Goal: Task Accomplishment & Management: Manage account settings

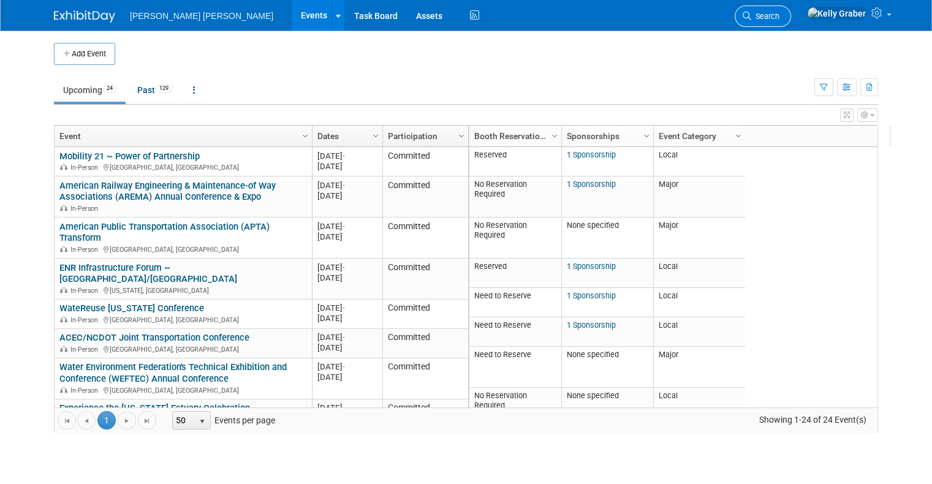
click at [791, 12] on link "Search" at bounding box center [763, 16] width 56 height 21
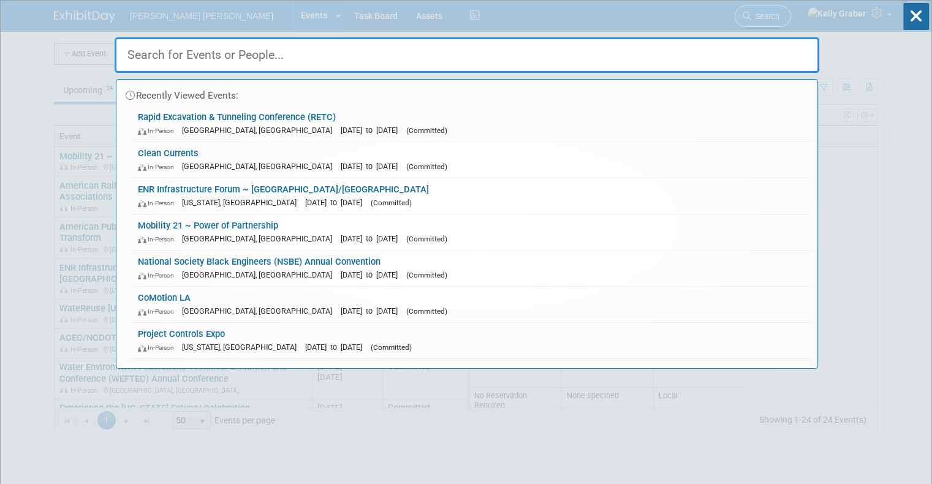
type input "2"
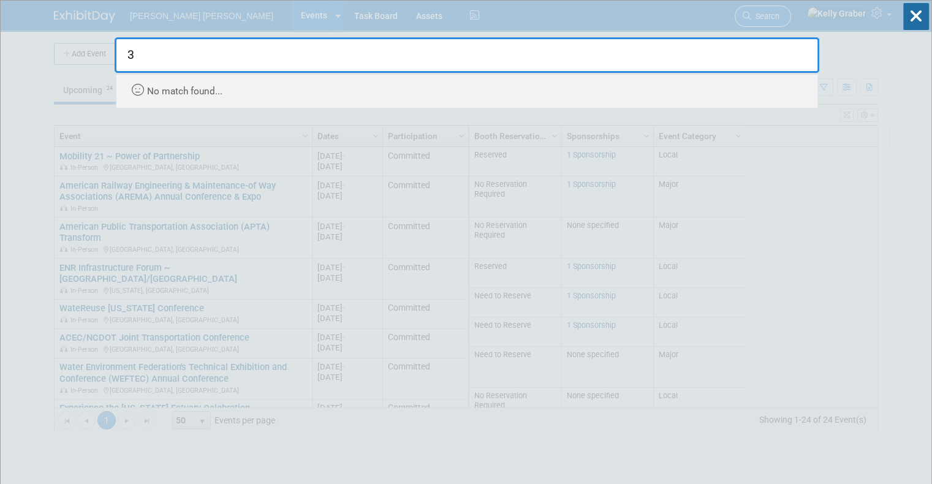
type input "3"
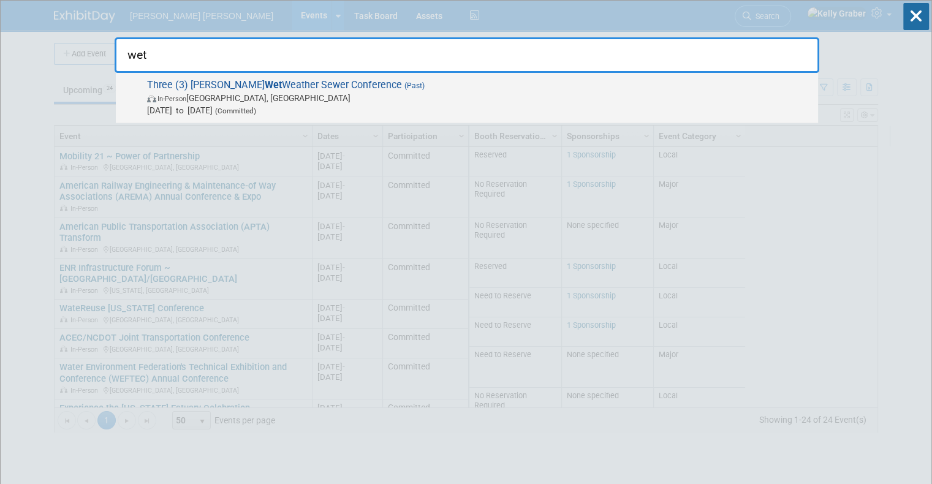
type input "wet"
click at [250, 101] on span "In-Person [GEOGRAPHIC_DATA], [GEOGRAPHIC_DATA]" at bounding box center [479, 98] width 665 height 12
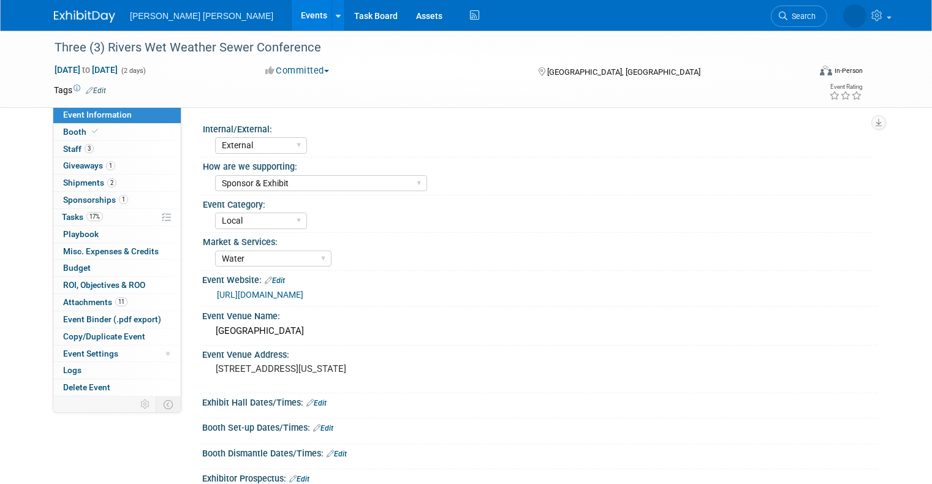
select select "External"
select select "Sponsor & Exhibit"
select select "Local"
select select "Water"
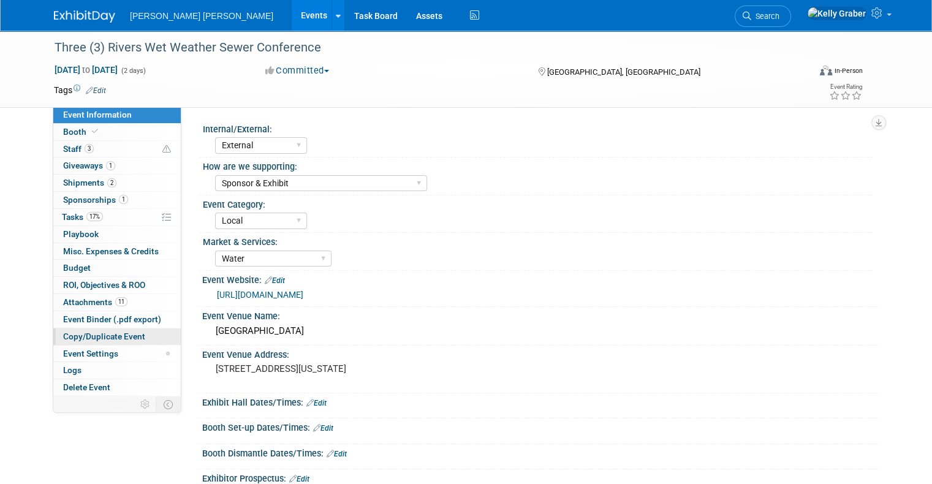
click at [88, 334] on span "Copy/Duplicate Event" at bounding box center [104, 337] width 82 height 10
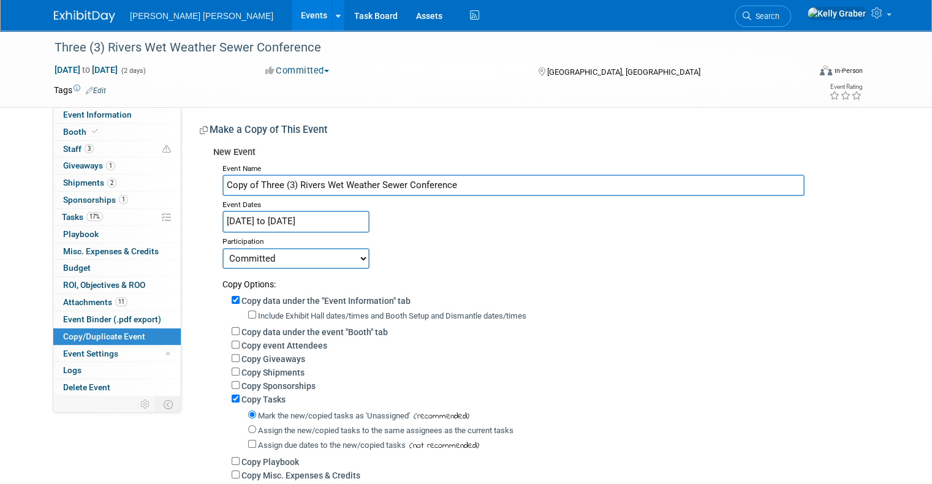
drag, startPoint x: 248, startPoint y: 185, endPoint x: 194, endPoint y: 192, distance: 54.4
click at [200, 192] on div "New Event Event Name Copy of Three (3) Rivers Wet Weather Sewer Conference Even…" at bounding box center [534, 341] width 669 height 401
type input "Three (3) Rivers Wet Weather Sewer Conference"
click at [257, 216] on input "Nov 6, 2024 to Nov 7, 2024" at bounding box center [295, 221] width 147 height 21
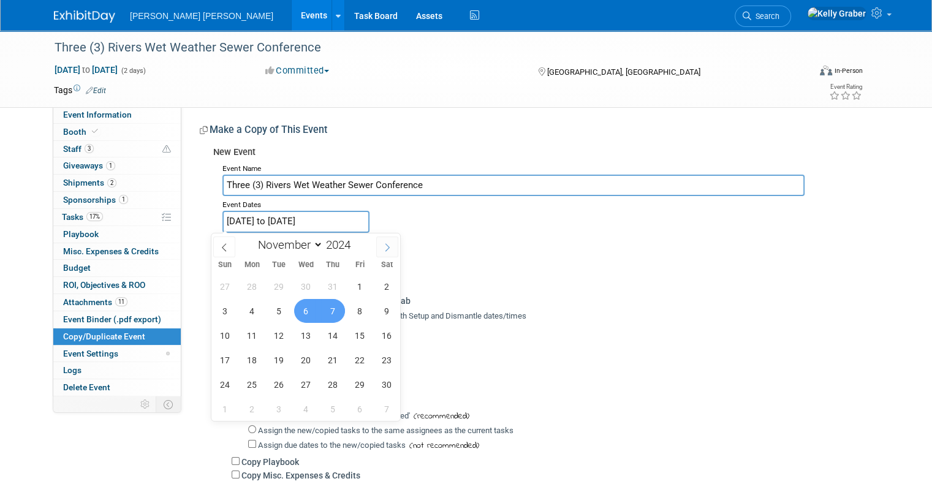
click at [394, 244] on span at bounding box center [387, 247] width 22 height 21
select select "11"
click at [357, 238] on span at bounding box center [355, 241] width 9 height 7
type input "2025"
click at [222, 241] on span at bounding box center [224, 247] width 22 height 21
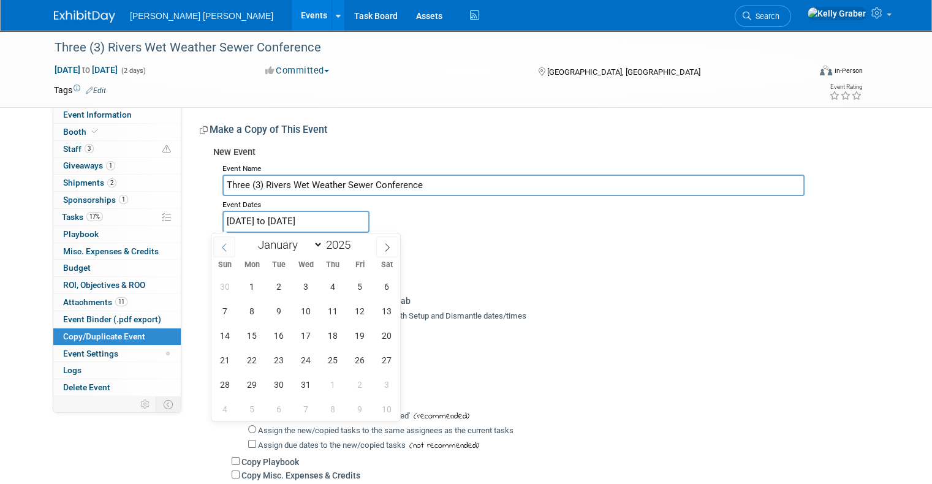
select select "10"
click at [311, 313] on span "5" at bounding box center [306, 311] width 24 height 24
click at [331, 313] on span "6" at bounding box center [333, 311] width 24 height 24
type input "Nov 5, 2025 to Nov 6, 2025"
click at [483, 234] on div "Participation" at bounding box center [545, 240] width 646 height 15
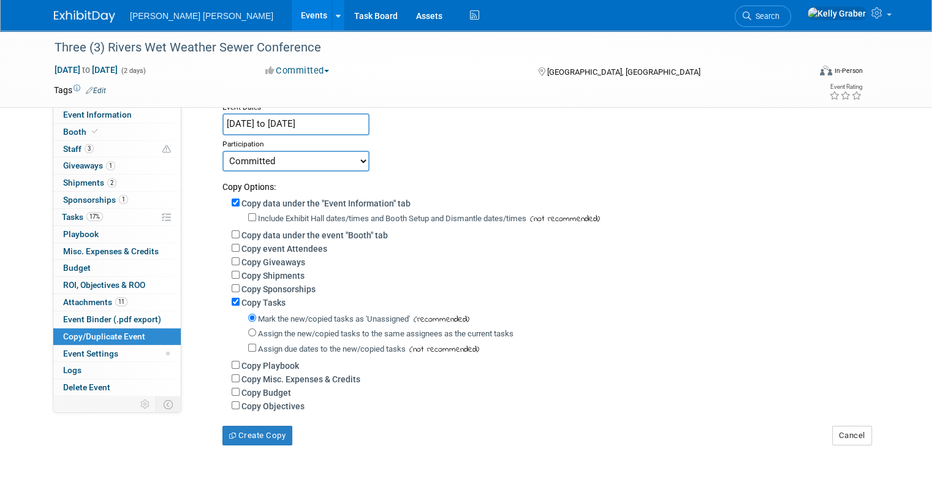
scroll to position [123, 0]
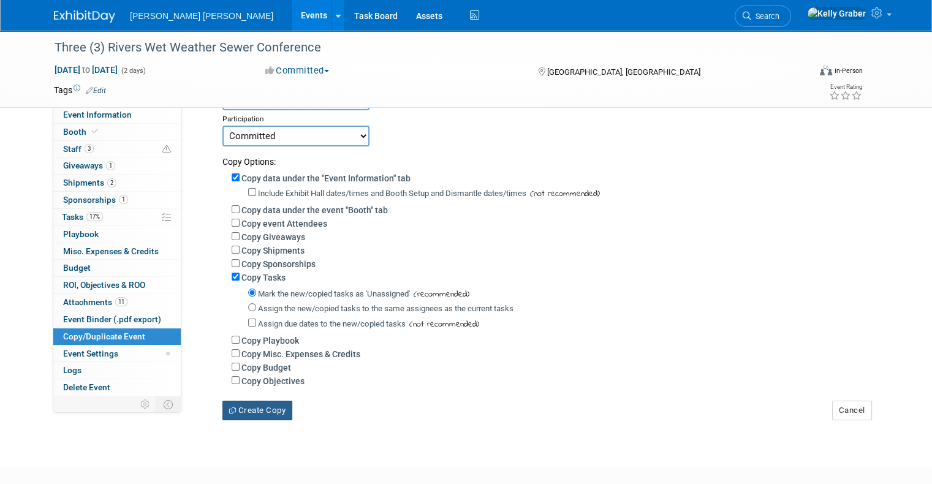
click at [252, 414] on button "Create Copy" at bounding box center [257, 411] width 70 height 20
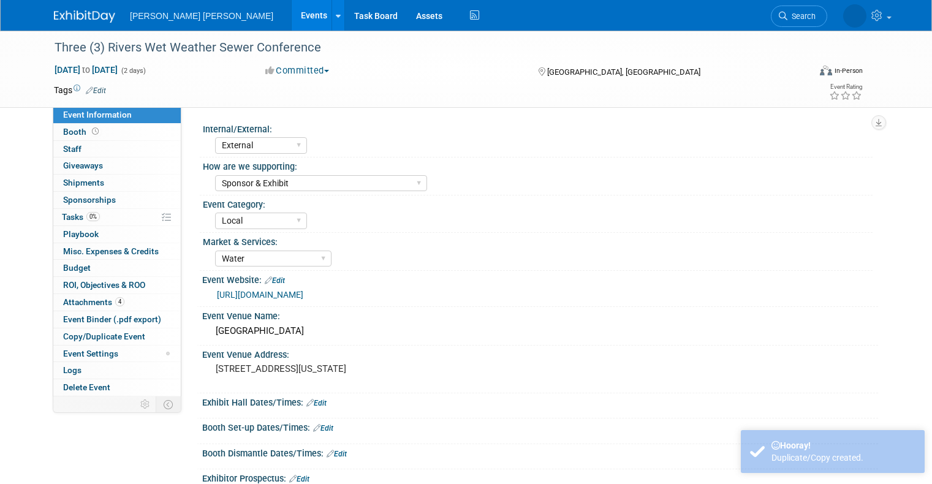
select select "External"
select select "Sponsor & Exhibit"
select select "Local"
select select "Water"
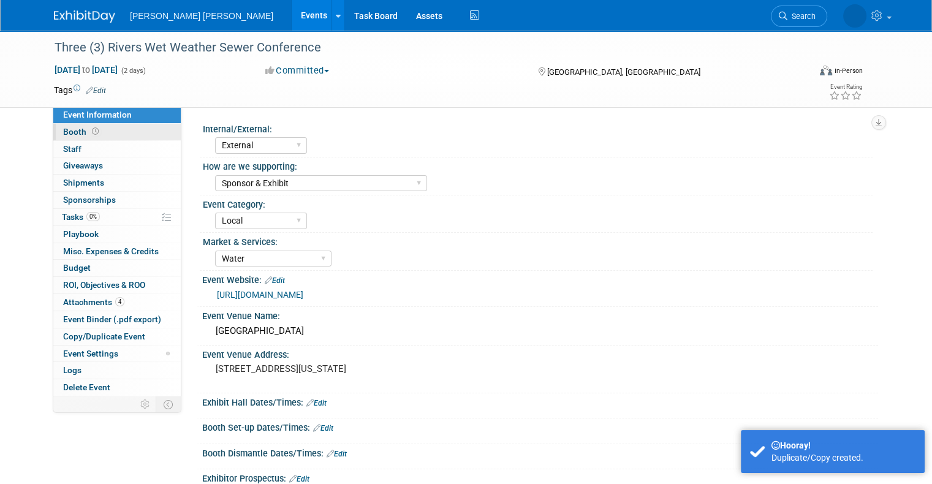
click at [100, 132] on link "Booth" at bounding box center [116, 132] width 127 height 17
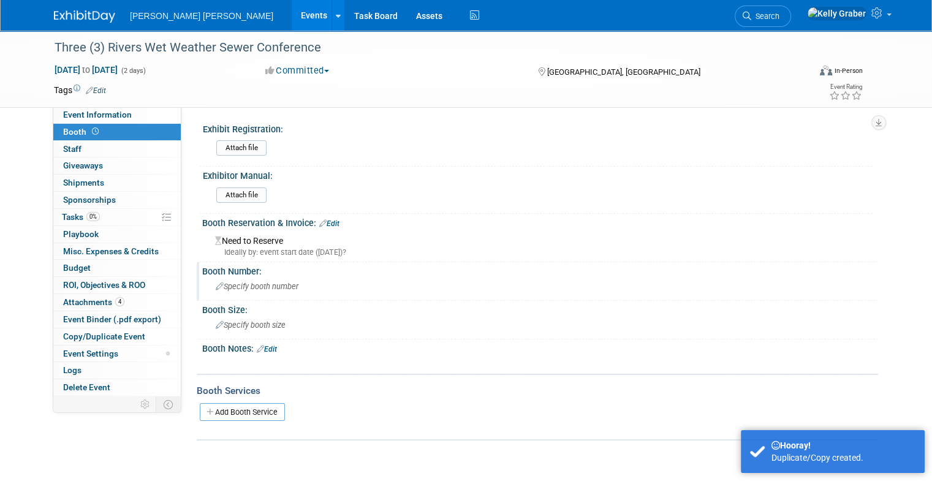
click at [253, 286] on span "Specify booth number" at bounding box center [257, 286] width 83 height 9
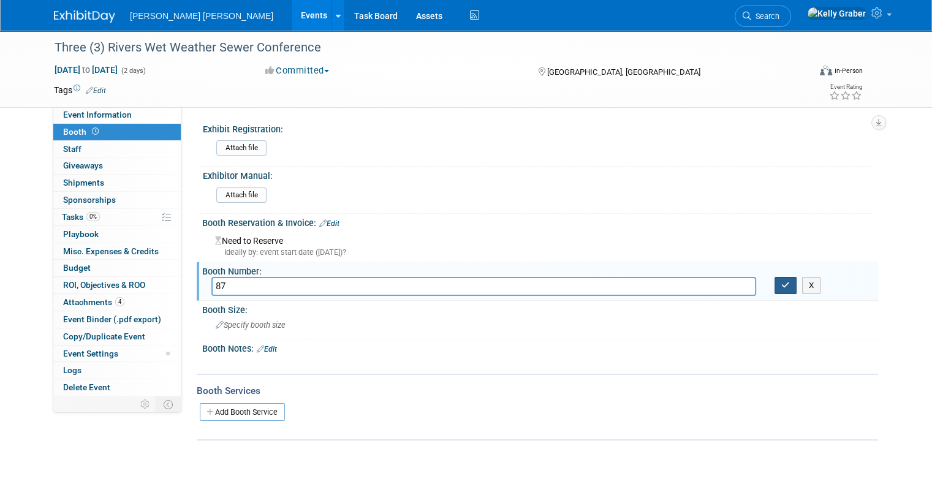
type input "87"
click at [787, 286] on button "button" at bounding box center [786, 285] width 22 height 17
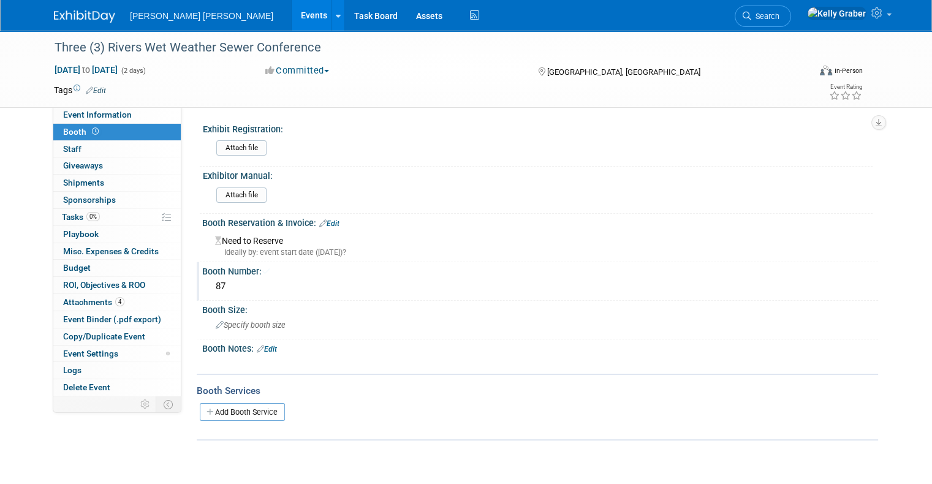
click at [323, 219] on link "Edit" at bounding box center [329, 223] width 20 height 9
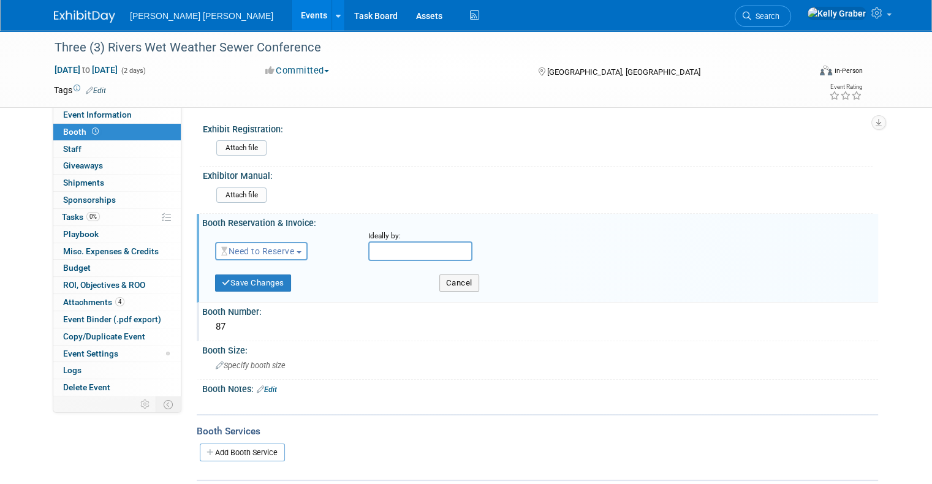
click at [279, 251] on span "Need to Reserve" at bounding box center [257, 251] width 73 height 10
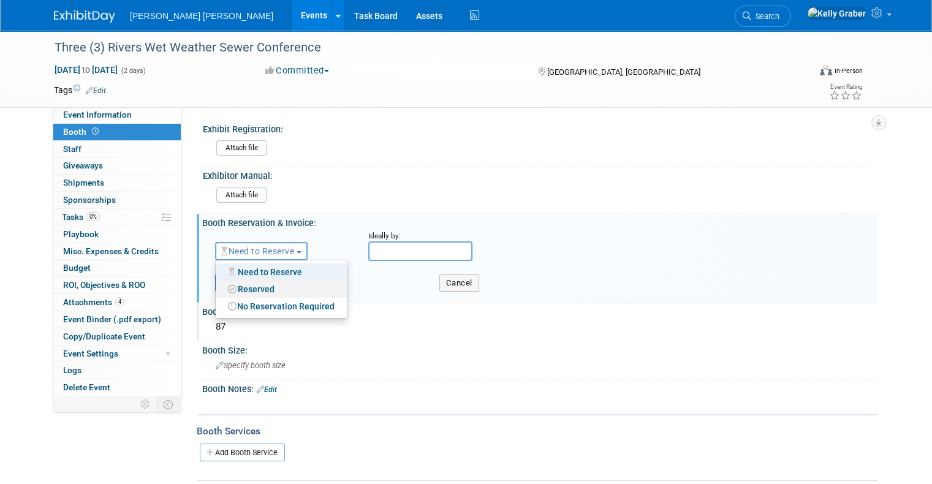
click at [258, 283] on link "Reserved" at bounding box center [281, 289] width 131 height 17
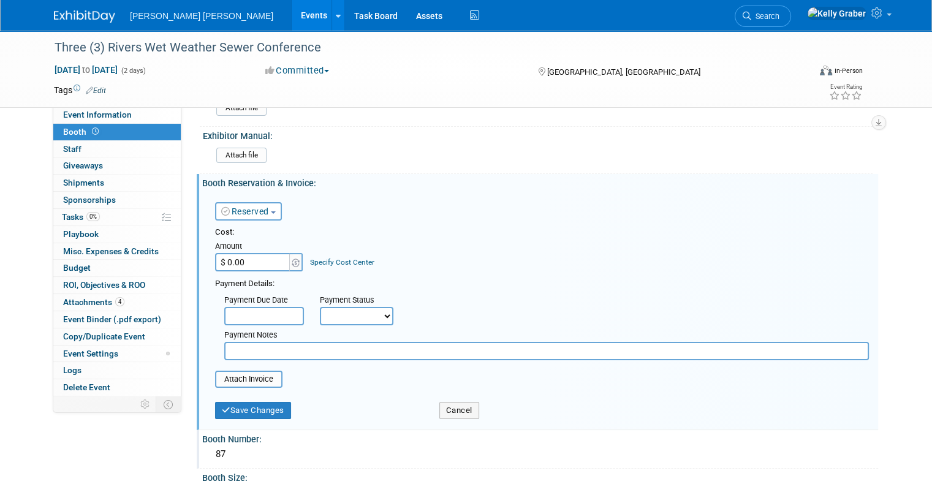
scroll to position [61, 0]
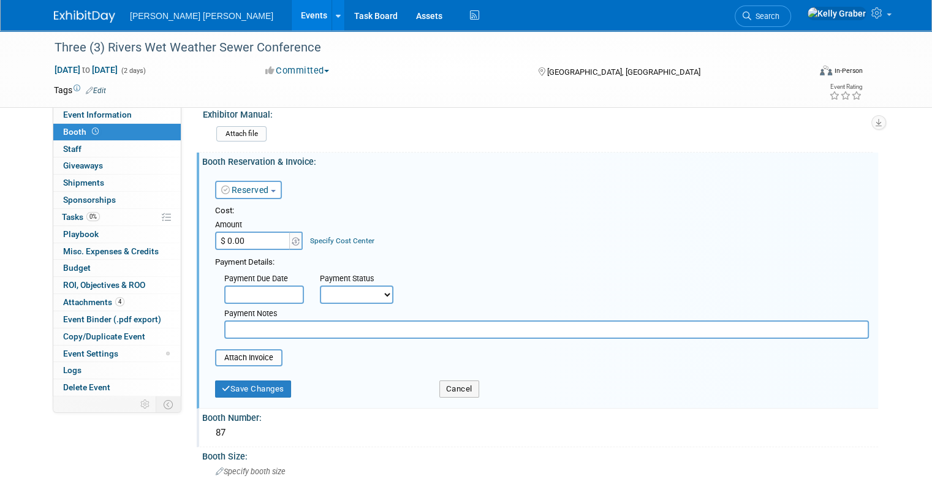
click at [232, 238] on input "$ 0.00" at bounding box center [253, 241] width 77 height 18
type input "$ 850.00"
click at [354, 304] on div "Payment Notes" at bounding box center [546, 321] width 663 height 35
click at [309, 325] on input "text" at bounding box center [546, 329] width 645 height 18
type input "Processed by Kathy Chavara and the local office."
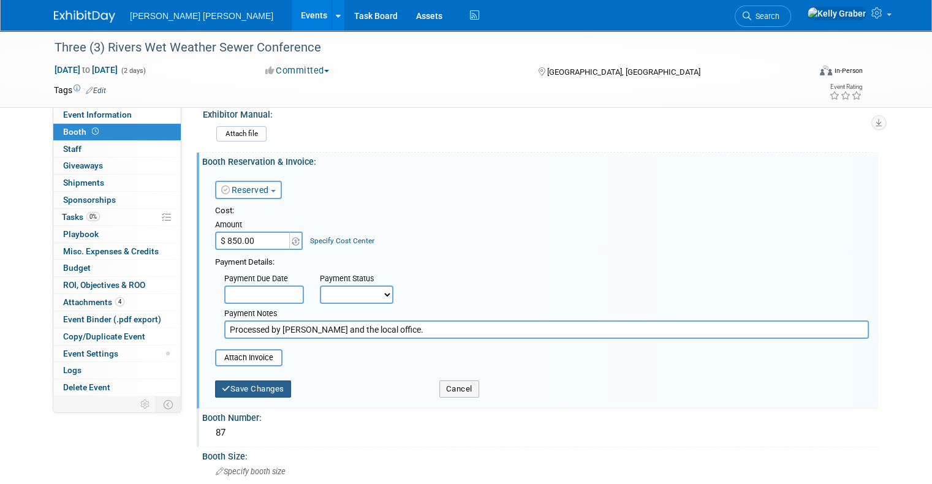
click at [258, 384] on button "Save Changes" at bounding box center [253, 389] width 76 height 17
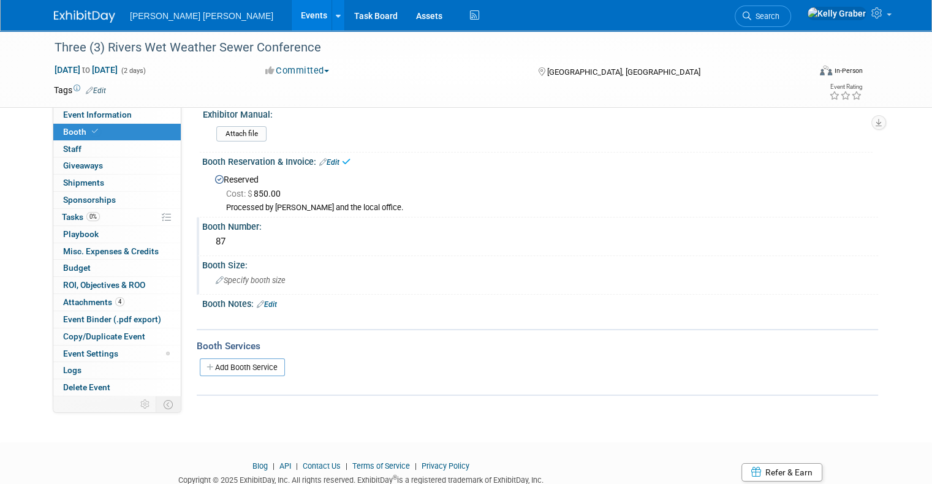
click at [254, 271] on div "Specify booth size" at bounding box center [540, 280] width 658 height 19
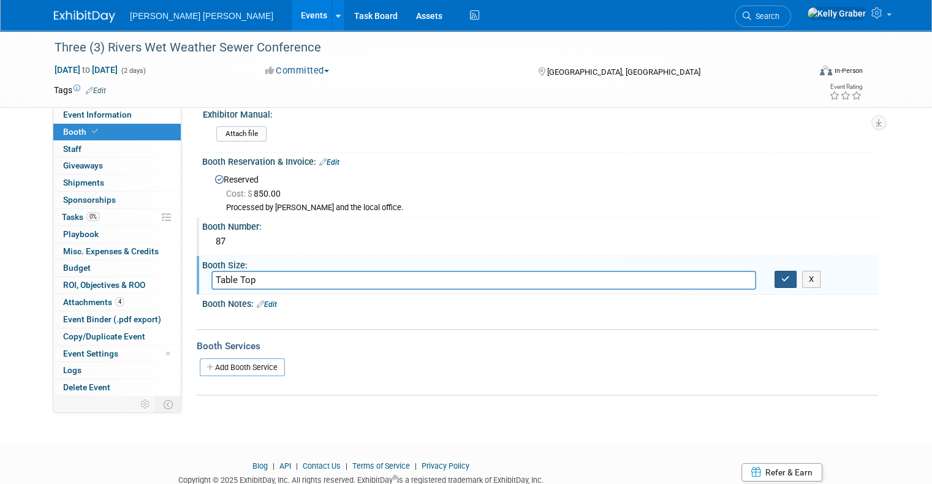
type input "Table Top"
click at [790, 276] on icon "button" at bounding box center [785, 279] width 9 height 8
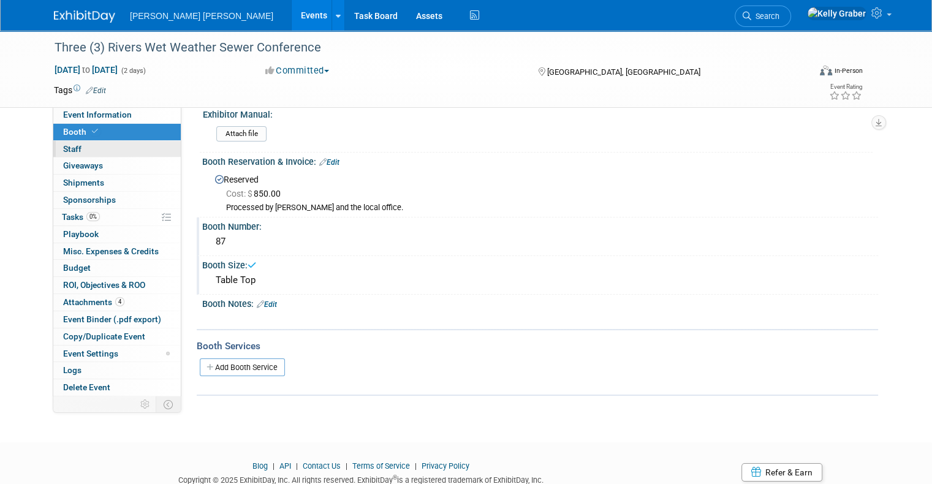
click at [86, 144] on link "0 Staff 0" at bounding box center [116, 149] width 127 height 17
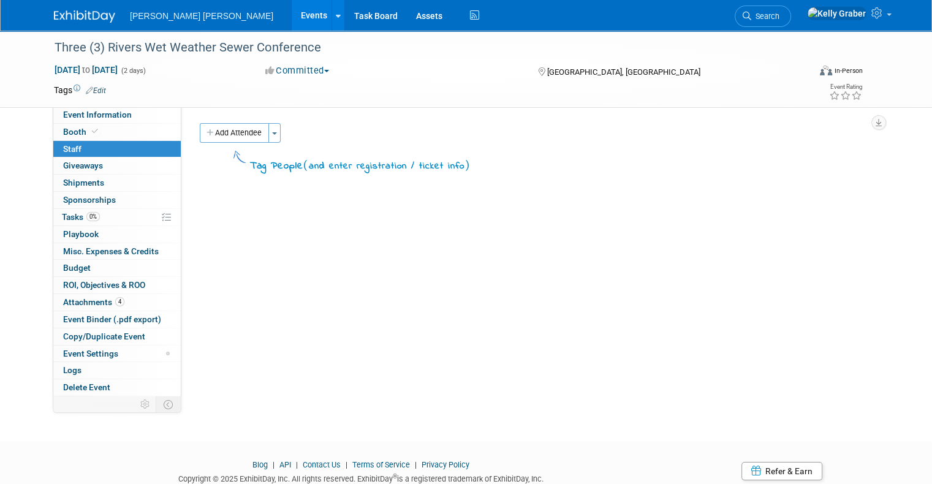
click at [225, 136] on button "Add Attendee" at bounding box center [234, 133] width 69 height 20
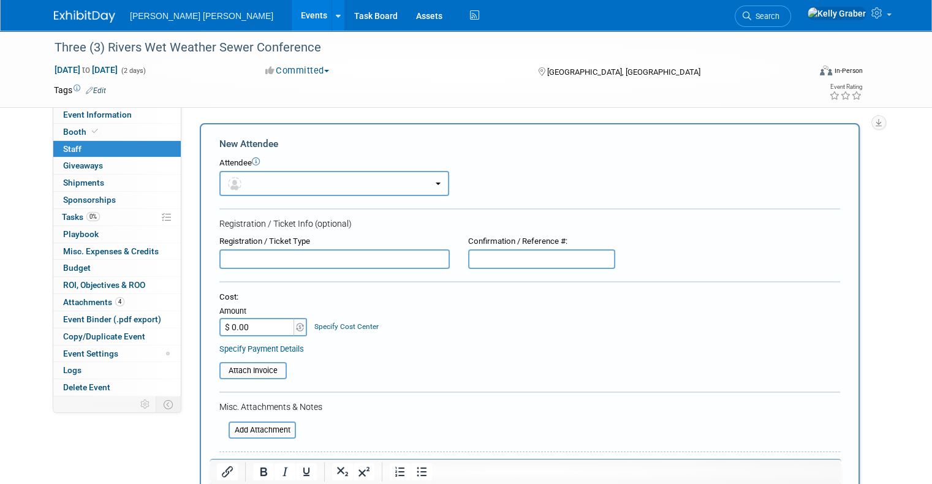
click at [319, 184] on button "button" at bounding box center [334, 183] width 230 height 25
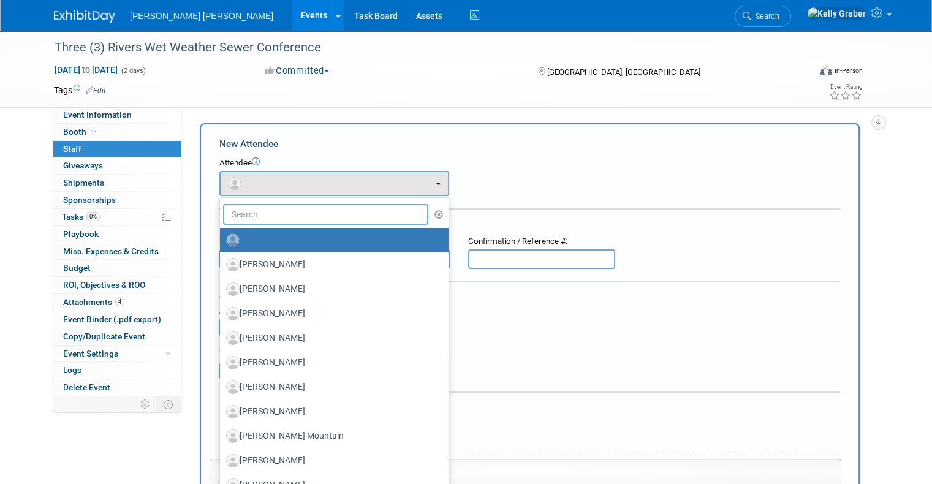
click at [298, 217] on input "text" at bounding box center [325, 214] width 205 height 21
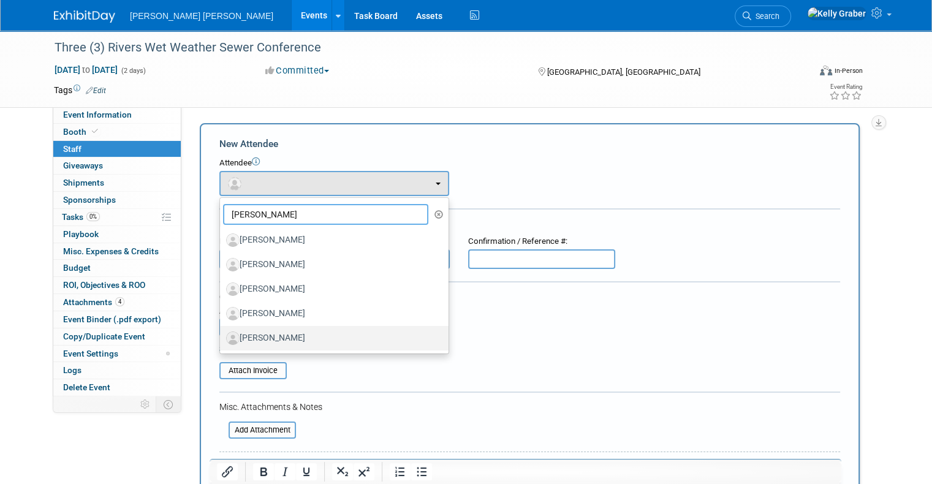
type input "chris"
click at [268, 332] on label "Christopher Henry" at bounding box center [331, 338] width 210 height 20
click at [222, 333] on input "Christopher Henry" at bounding box center [218, 337] width 8 height 8
select select "f0fa5769-c4fd-490f-80b6-f39dea85b8a3"
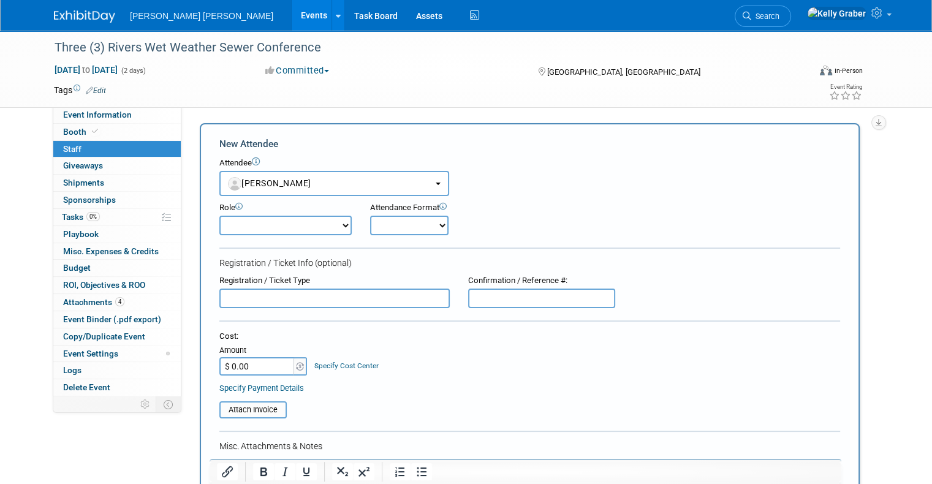
click at [308, 223] on select "Attendant Demonstrator Host MM Champion MM POC Planner Presenter" at bounding box center [285, 226] width 132 height 20
select select "100"
click at [219, 216] on select "Attendant Demonstrator Host MM Champion MM POC Planner Presenter" at bounding box center [285, 226] width 132 height 20
click at [391, 218] on select "Onsite Remote" at bounding box center [409, 226] width 78 height 20
select select "1"
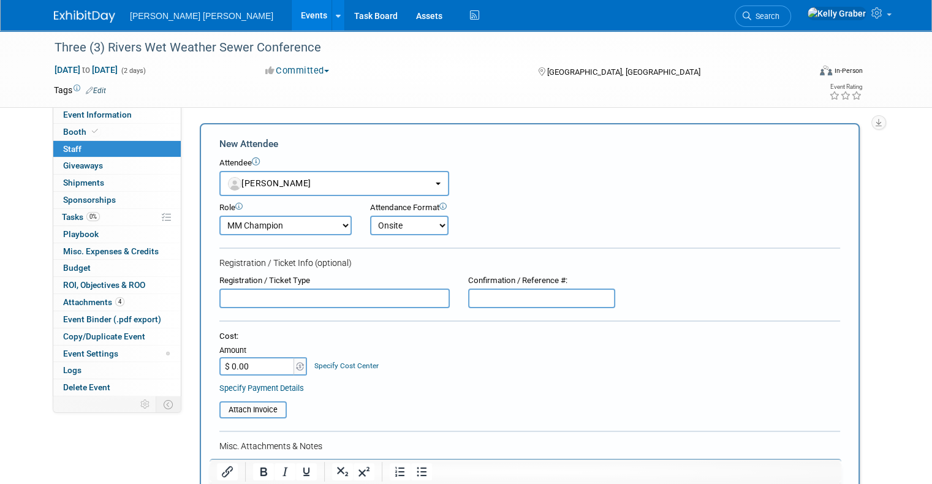
click at [370, 216] on select "Onsite Remote" at bounding box center [409, 226] width 78 height 20
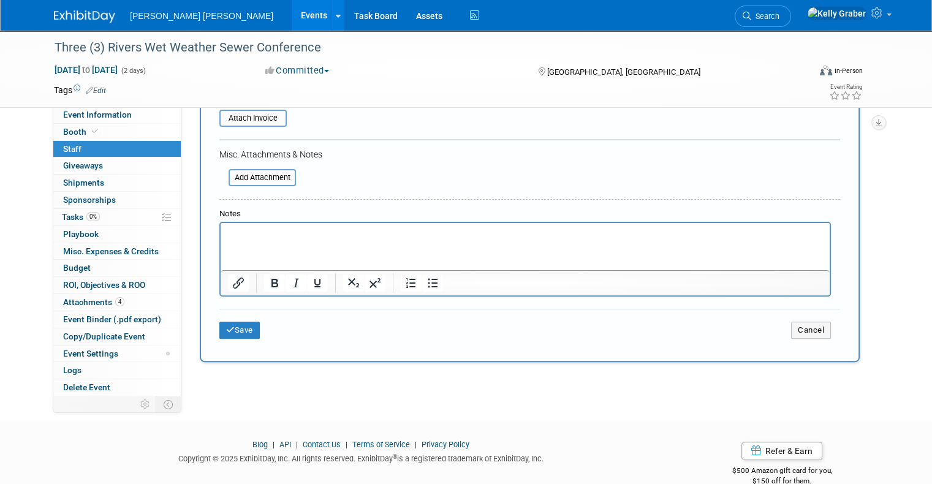
scroll to position [310, 0]
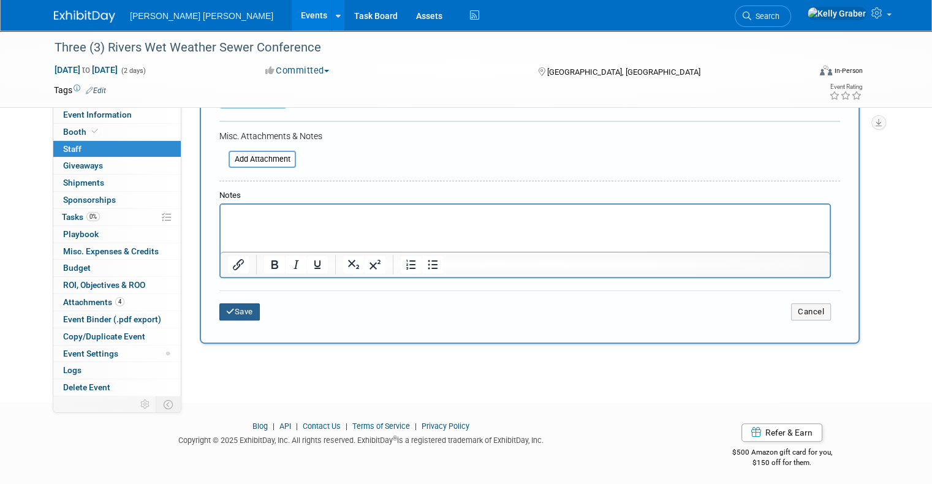
click at [225, 308] on button "Save" at bounding box center [239, 311] width 40 height 17
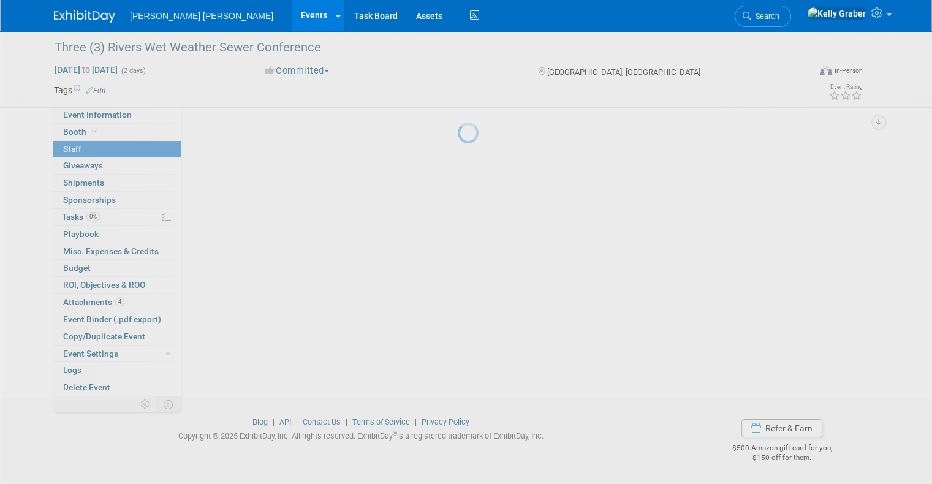
scroll to position [42, 0]
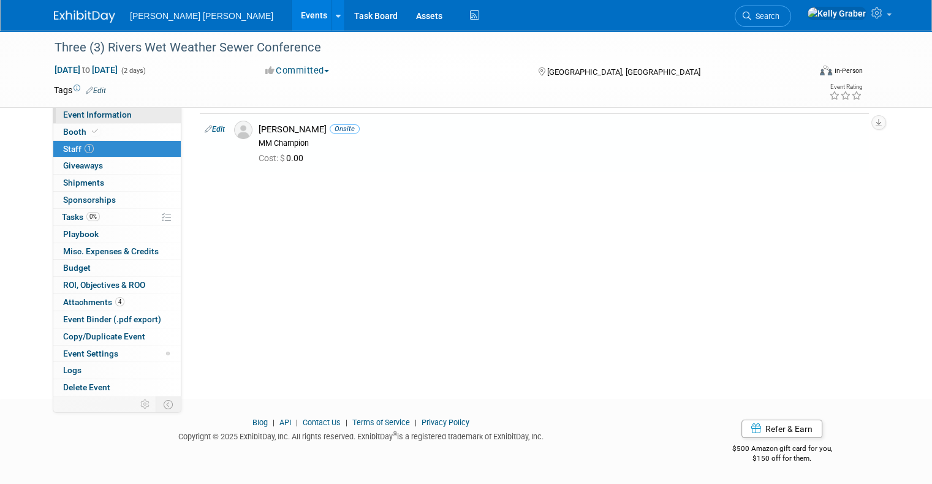
click at [72, 111] on span "Event Information" at bounding box center [97, 115] width 69 height 10
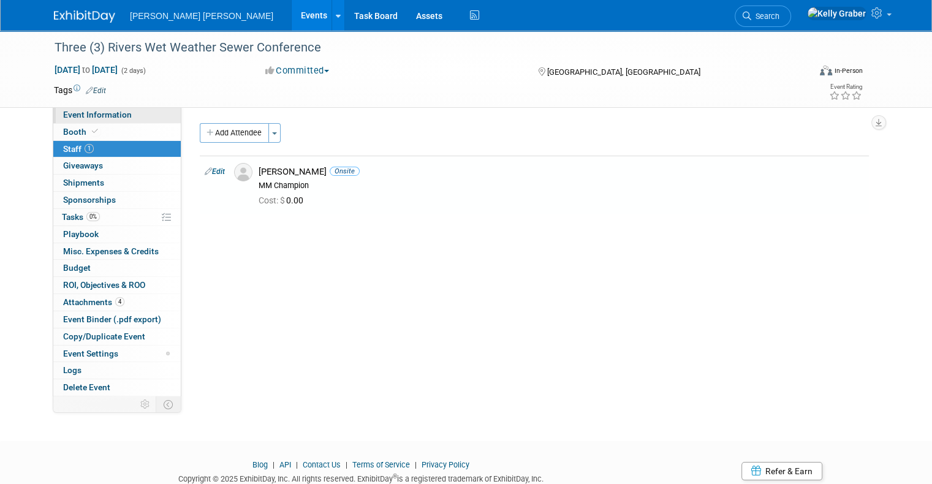
select select "External"
select select "Sponsor & Exhibit"
select select "Local"
select select "Water"
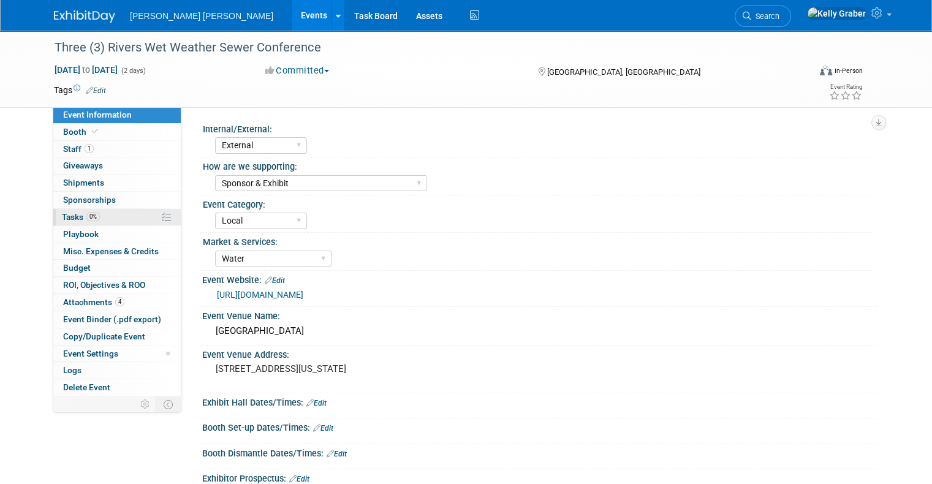
click at [61, 210] on link "0% Tasks 0%" at bounding box center [116, 217] width 127 height 17
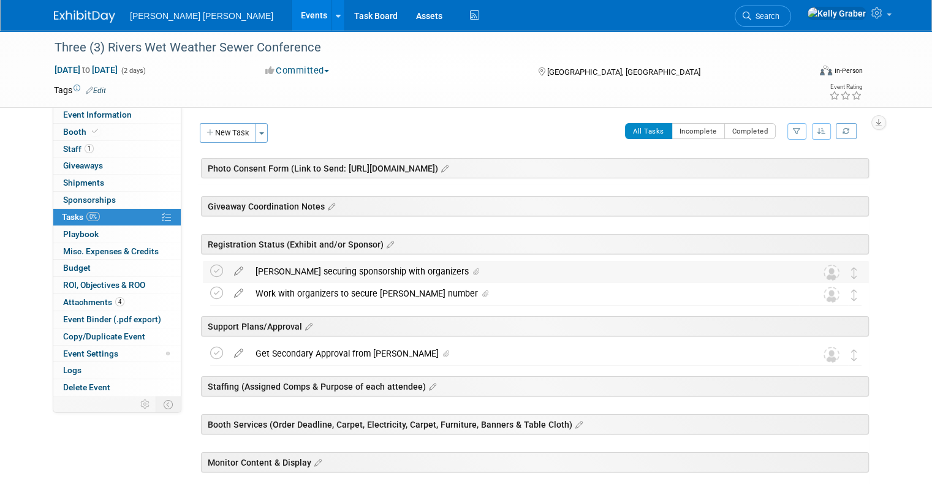
click at [260, 266] on div "Lucy securing sponsorship with organizers" at bounding box center [524, 271] width 550 height 21
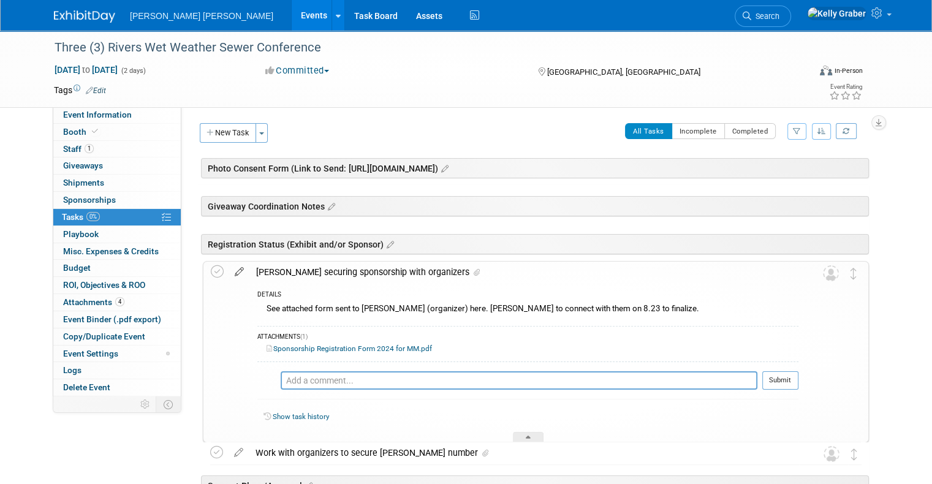
click at [229, 270] on icon at bounding box center [239, 269] width 21 height 15
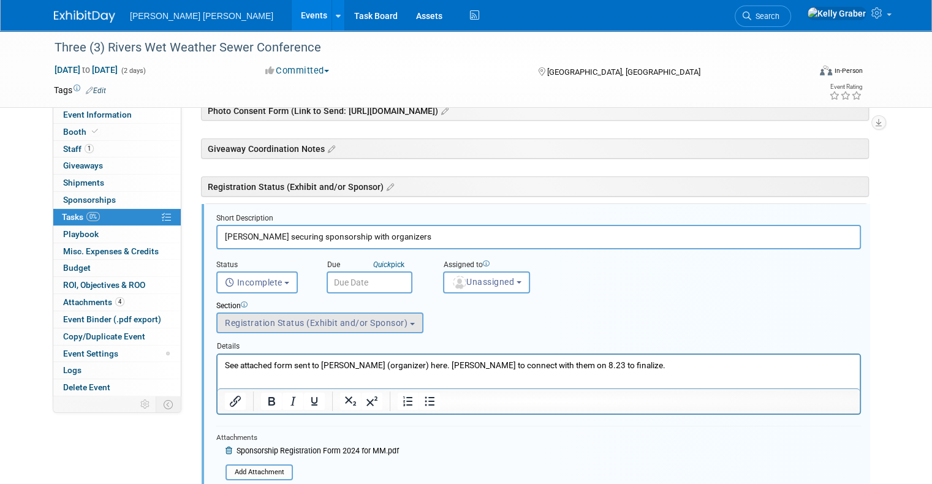
scroll to position [82, 0]
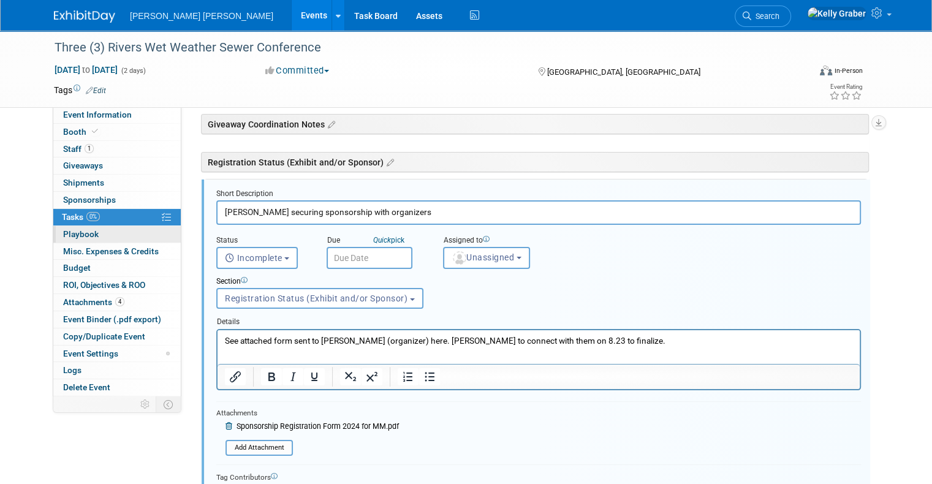
drag, startPoint x: 290, startPoint y: 228, endPoint x: 61, endPoint y: 238, distance: 230.0
type input "Sponsorship and Exhibit Registration Submitted"
click at [471, 247] on button "Unassigned" at bounding box center [486, 258] width 87 height 22
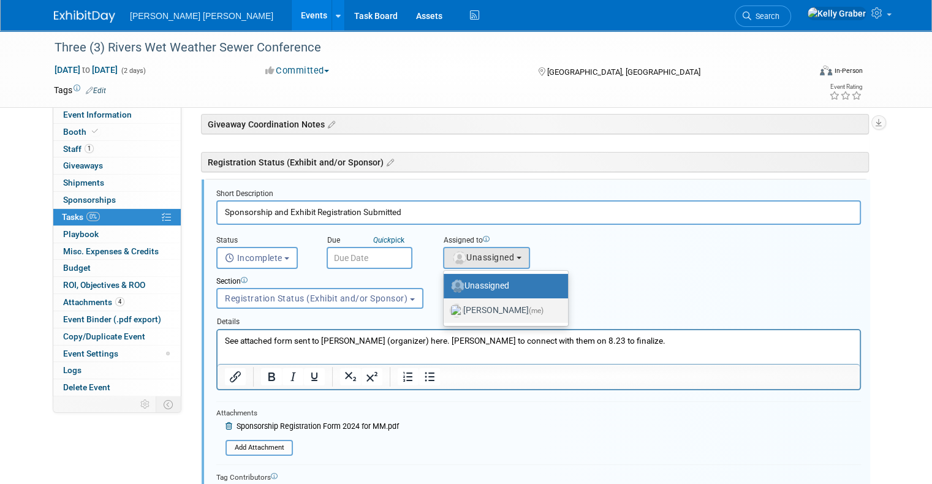
click at [461, 301] on label "Kelly Graber (me)" at bounding box center [503, 311] width 106 height 20
click at [445, 305] on input "Kelly Graber (me)" at bounding box center [442, 309] width 8 height 8
select select "ec37184c-c01f-4f21-939d-fe7fd02e2e7e"
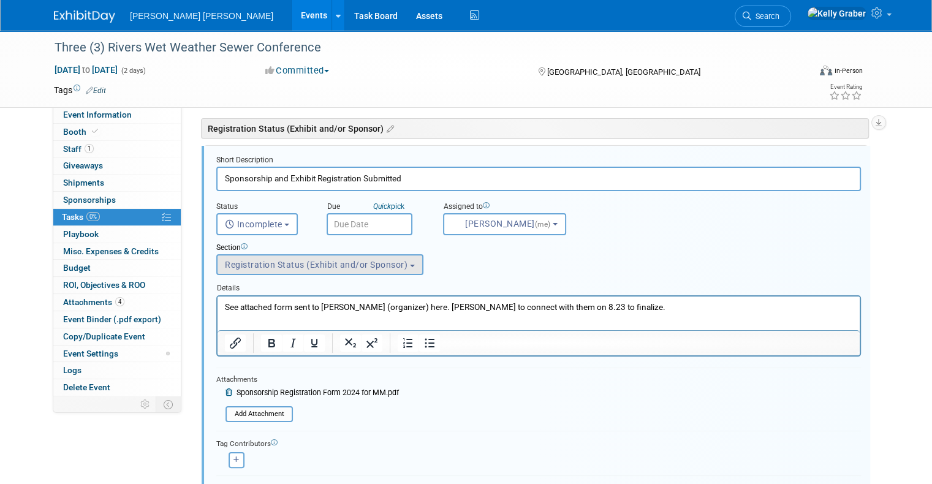
scroll to position [143, 0]
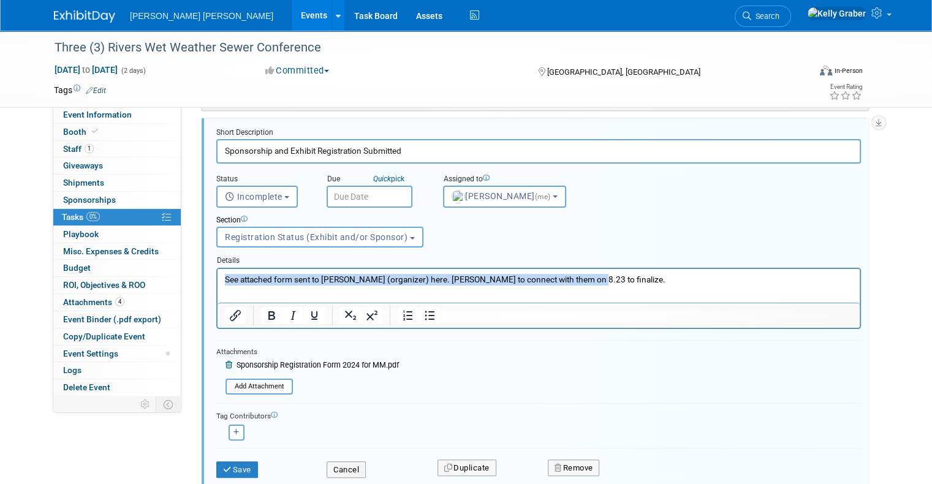
drag, startPoint x: 513, startPoint y: 282, endPoint x: 66, endPoint y: 308, distance: 447.5
click at [218, 285] on html "See attached form sent to Tracy (organizer) here. Lucy to connect with them on …" at bounding box center [539, 276] width 642 height 17
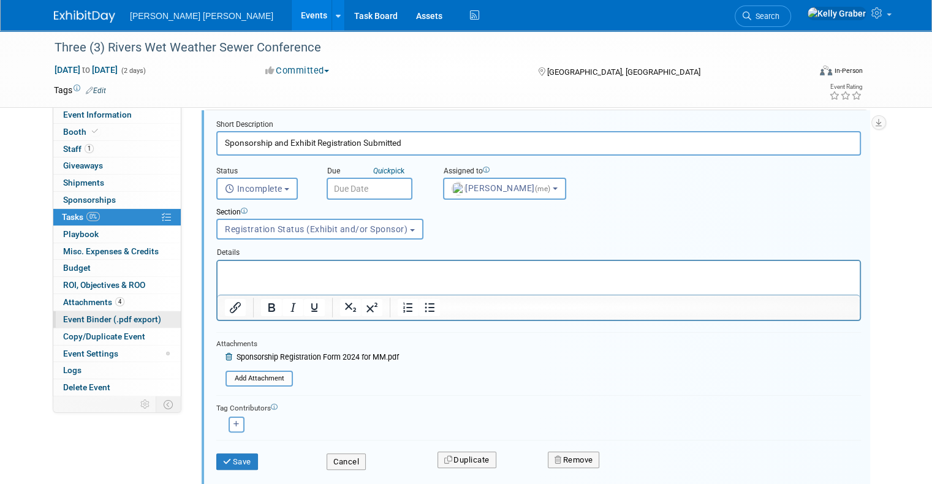
scroll to position [205, 0]
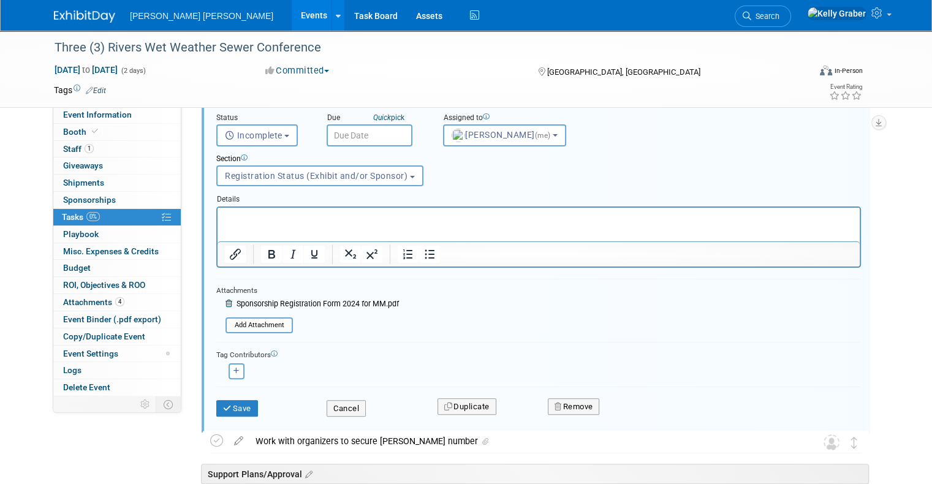
click at [226, 302] on icon at bounding box center [230, 303] width 9 height 7
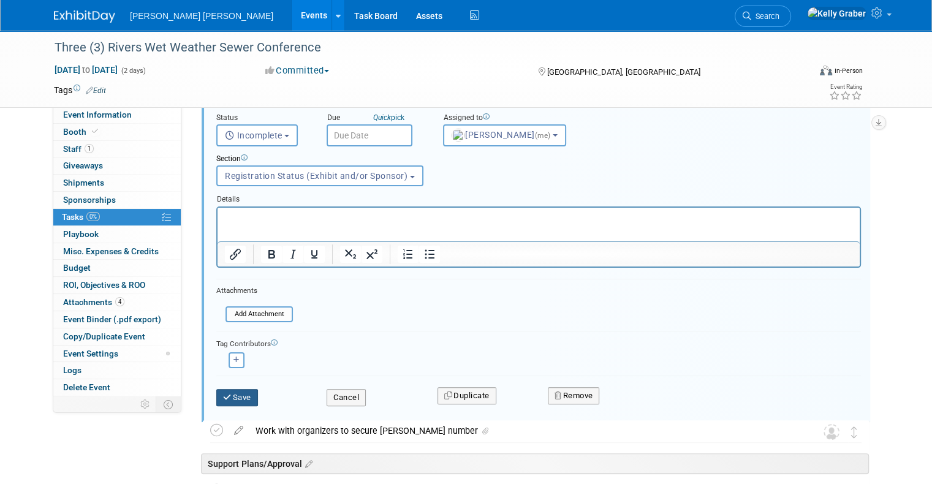
click at [223, 393] on icon "submit" at bounding box center [228, 397] width 10 height 8
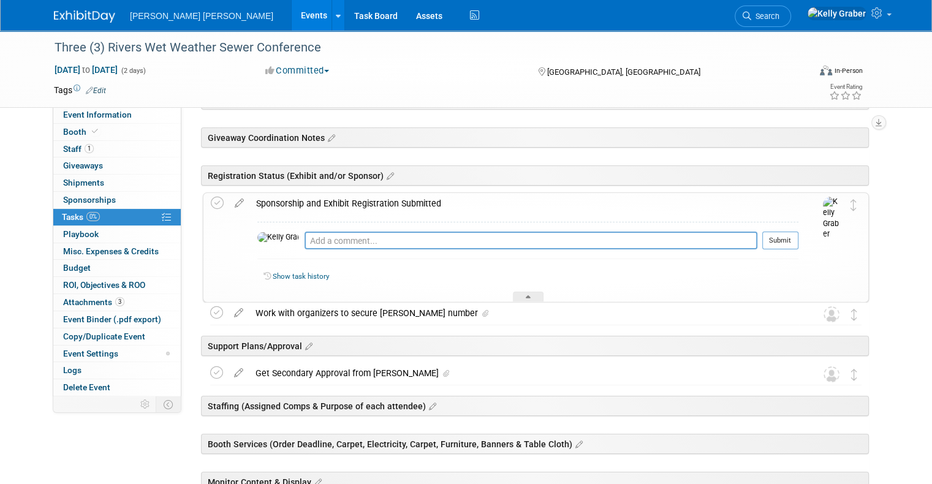
scroll to position [21, 0]
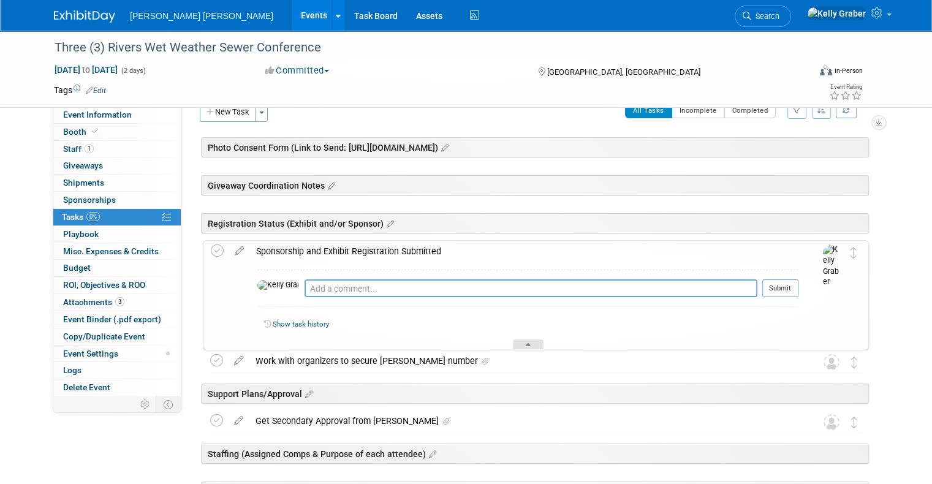
click at [536, 346] on div at bounding box center [528, 344] width 31 height 10
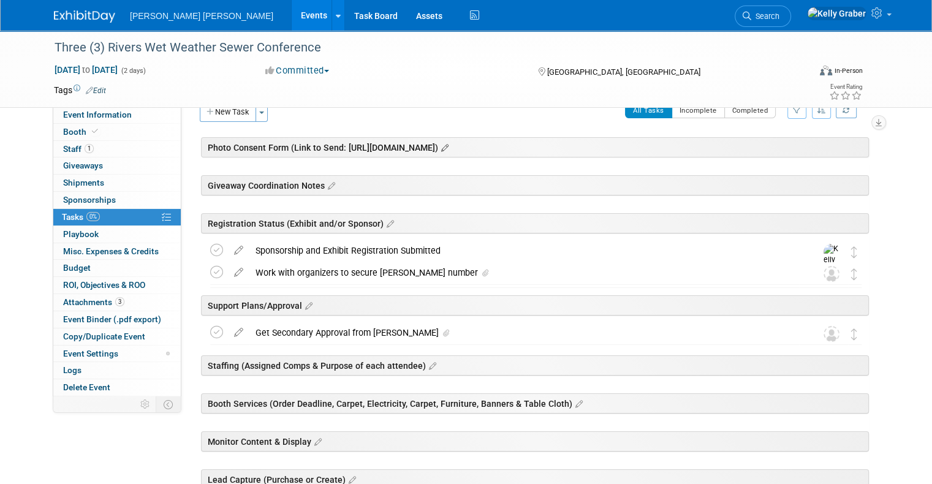
click at [449, 145] on icon at bounding box center [443, 148] width 10 height 11
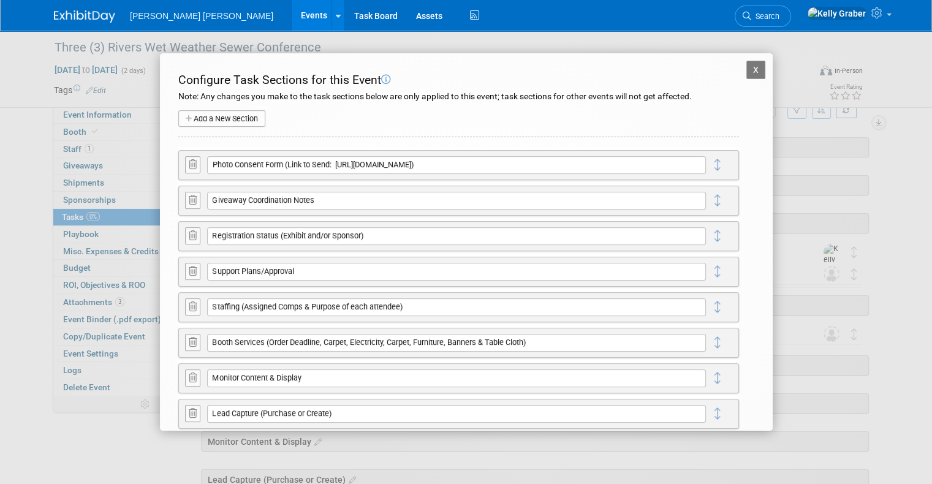
click at [190, 161] on icon at bounding box center [193, 164] width 8 height 9
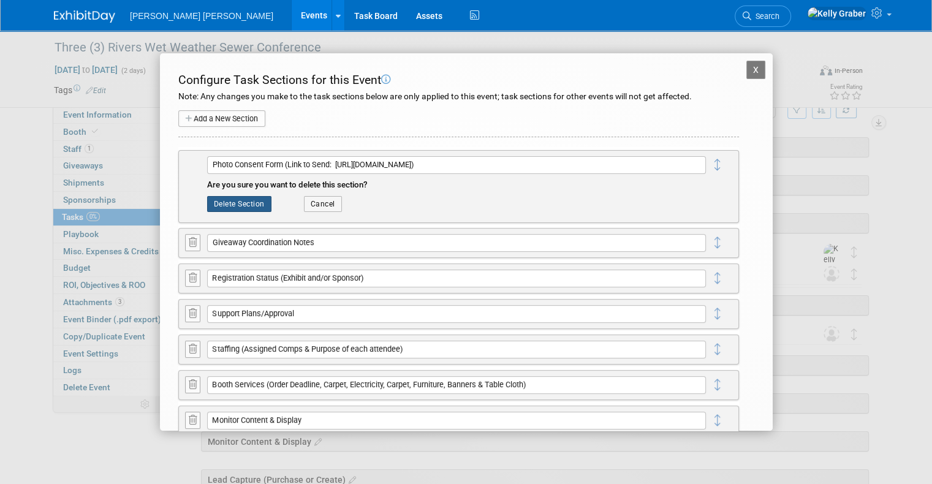
click at [232, 200] on button "Delete Section" at bounding box center [239, 204] width 64 height 16
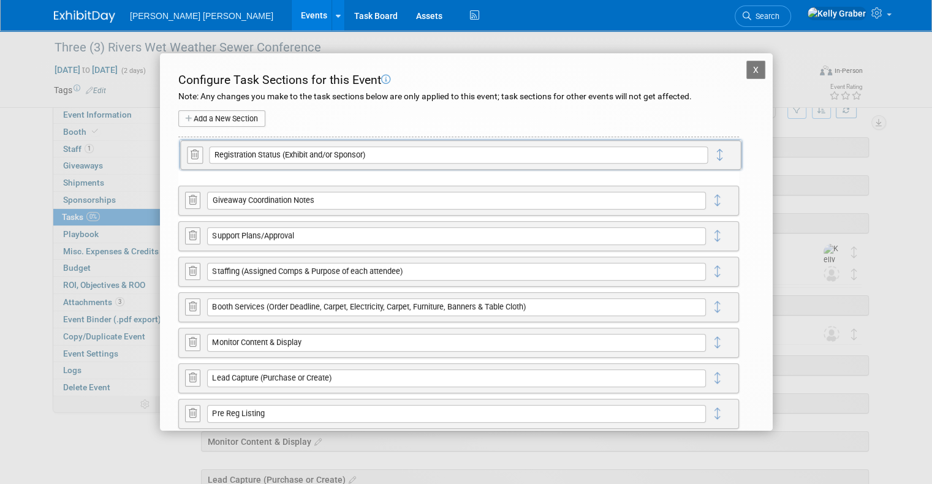
drag, startPoint x: 706, startPoint y: 202, endPoint x: 708, endPoint y: 156, distance: 46.0
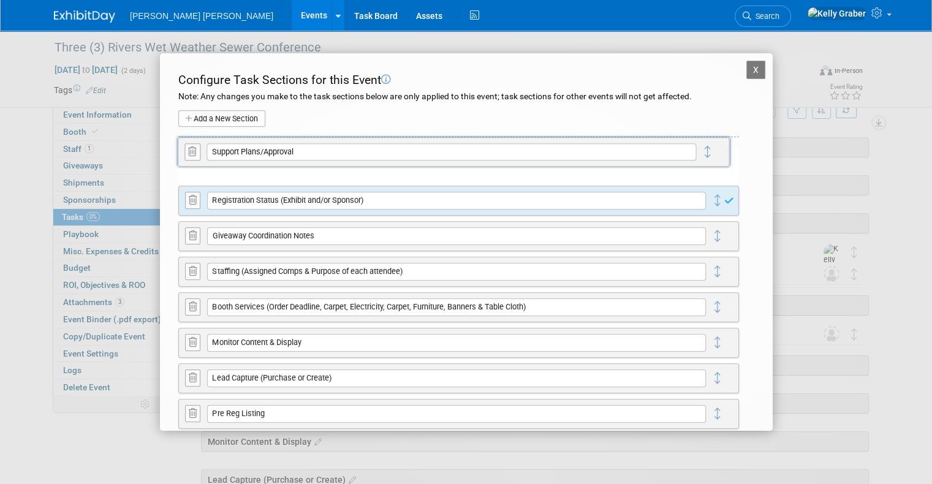
drag, startPoint x: 713, startPoint y: 244, endPoint x: 713, endPoint y: 161, distance: 83.9
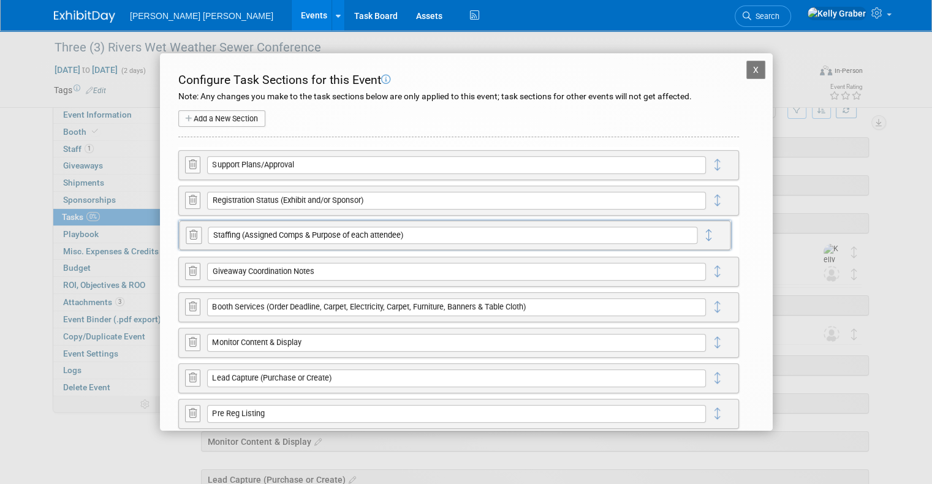
drag, startPoint x: 703, startPoint y: 273, endPoint x: 705, endPoint y: 237, distance: 36.8
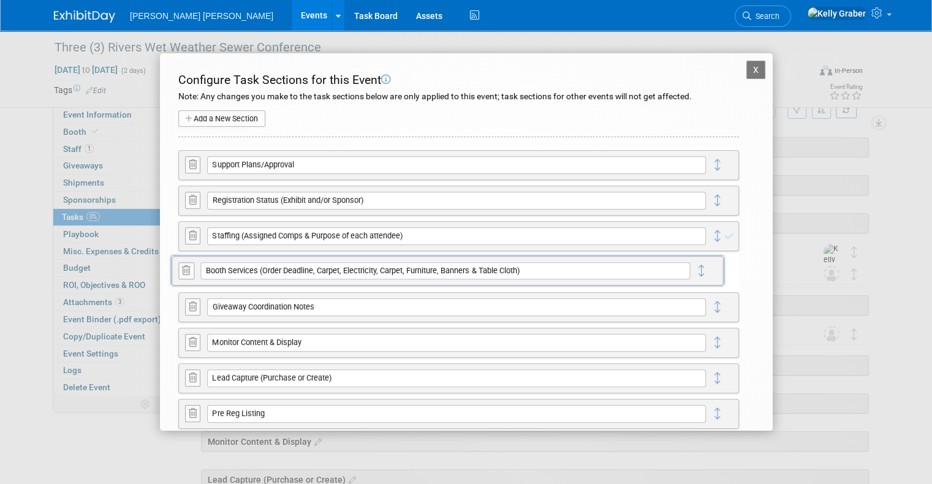
drag, startPoint x: 703, startPoint y: 308, endPoint x: 697, endPoint y: 275, distance: 33.7
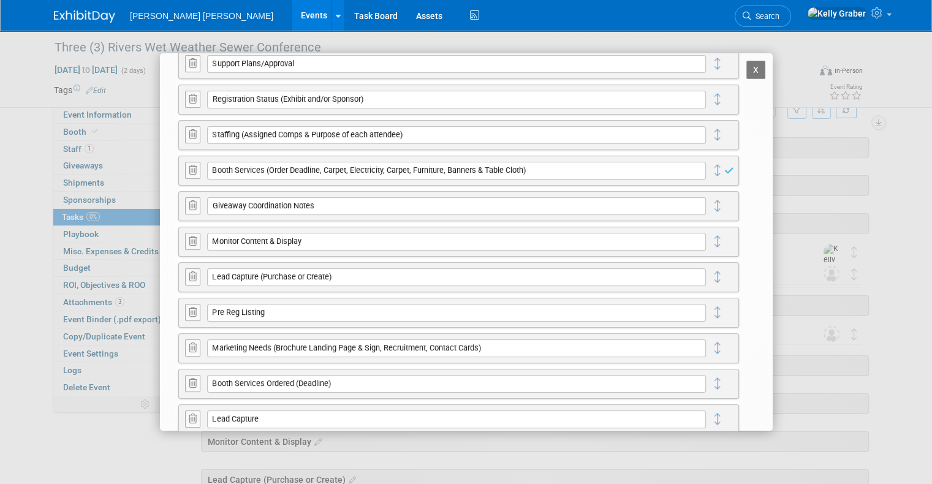
scroll to position [123, 0]
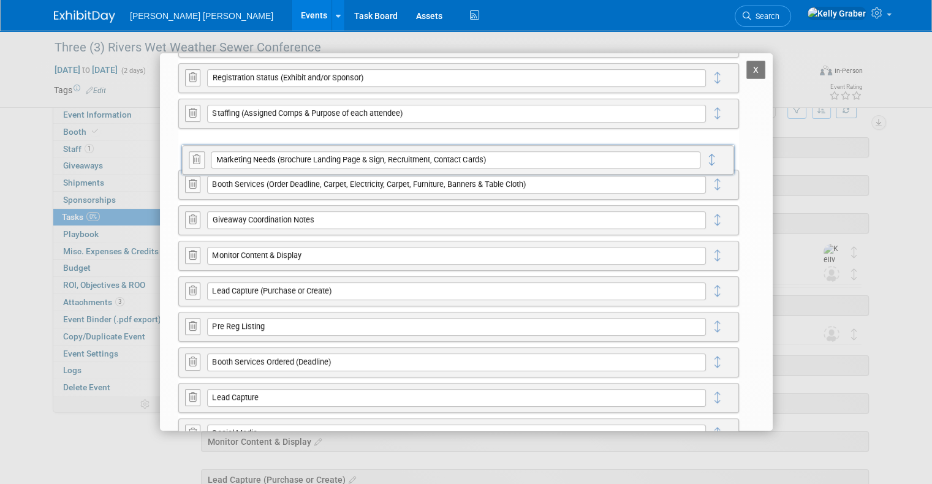
drag, startPoint x: 702, startPoint y: 328, endPoint x: 706, endPoint y: 161, distance: 166.7
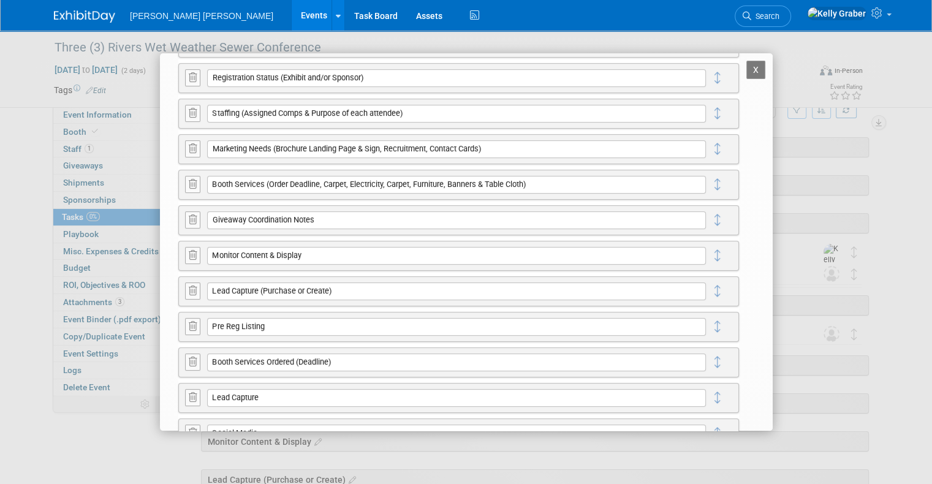
click at [192, 357] on icon at bounding box center [193, 361] width 8 height 9
click at [230, 404] on button "Delete Section" at bounding box center [239, 401] width 64 height 16
click at [192, 359] on icon at bounding box center [193, 361] width 8 height 9
click at [245, 398] on button "Delete Section" at bounding box center [239, 401] width 64 height 16
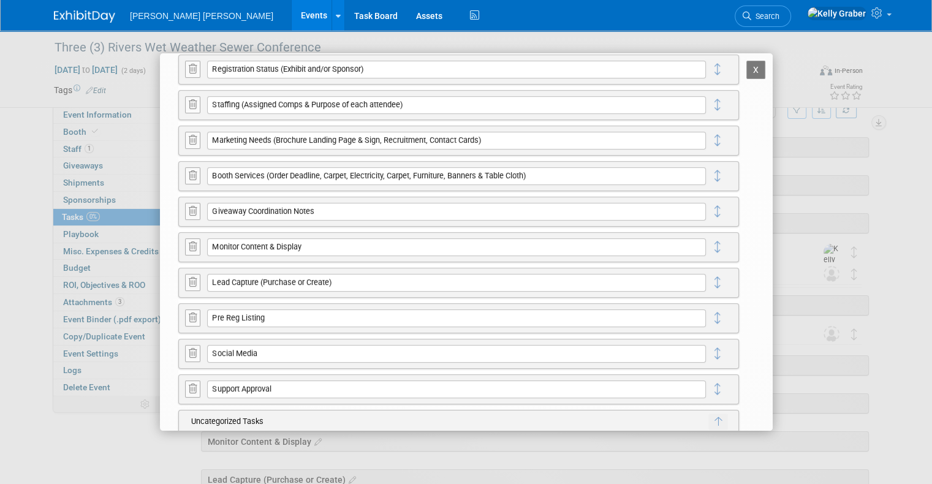
scroll to position [152, 0]
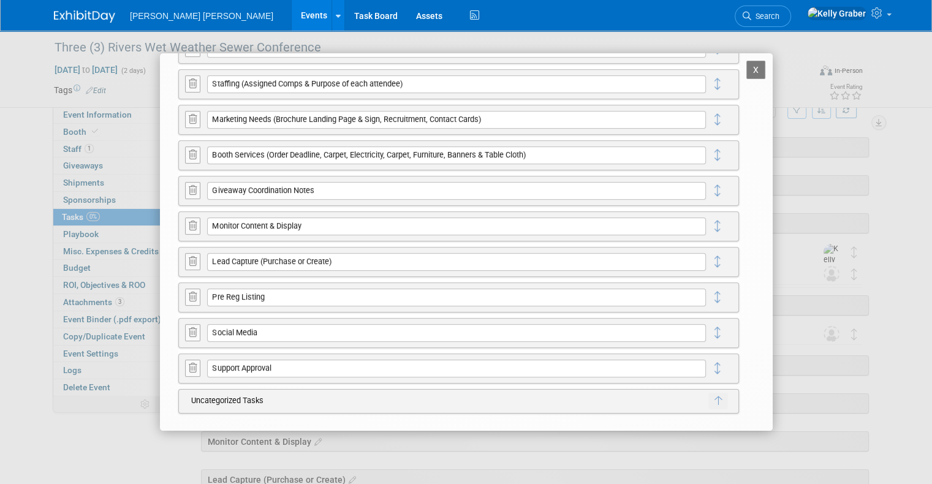
click at [189, 363] on icon at bounding box center [193, 367] width 8 height 9
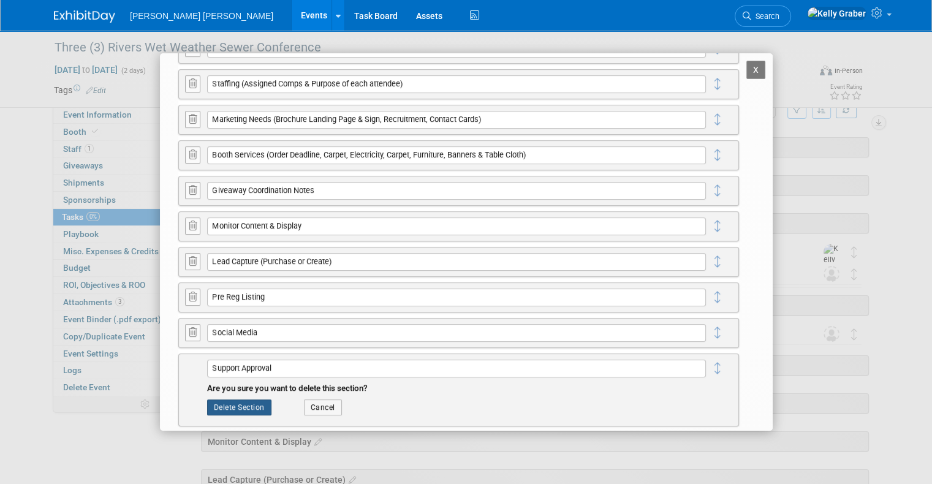
click at [244, 406] on button "Delete Section" at bounding box center [239, 408] width 64 height 16
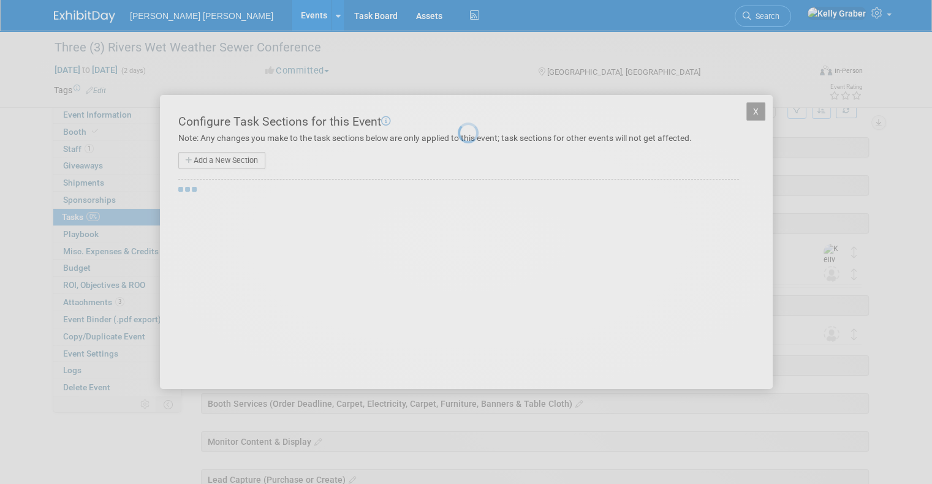
scroll to position [0, 0]
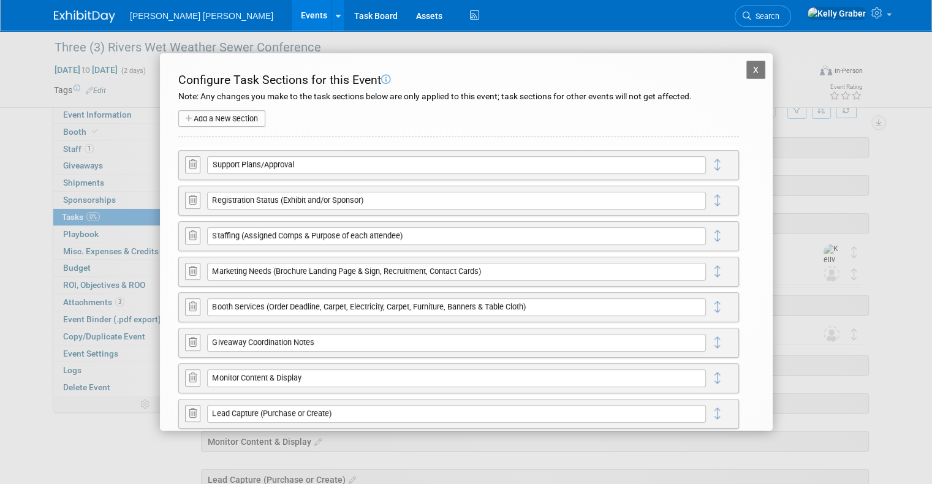
click at [749, 67] on button "X" at bounding box center [756, 70] width 20 height 18
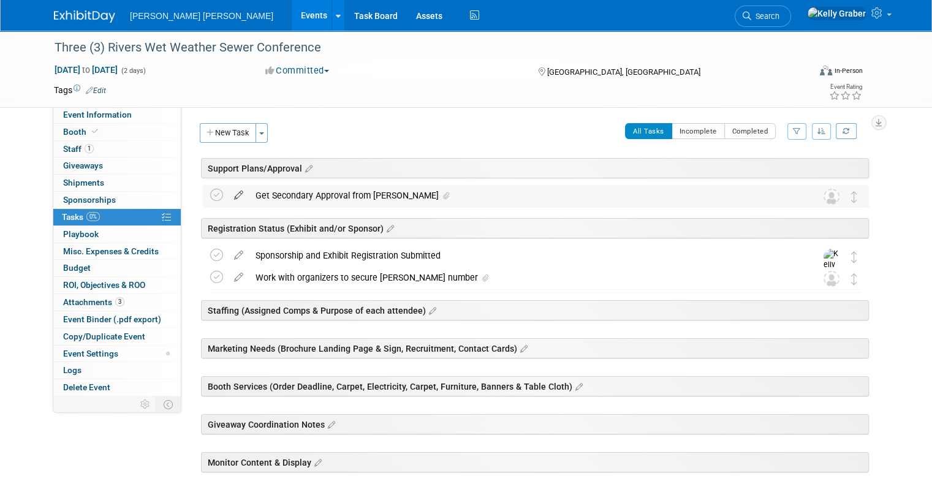
click at [228, 192] on icon at bounding box center [238, 192] width 21 height 15
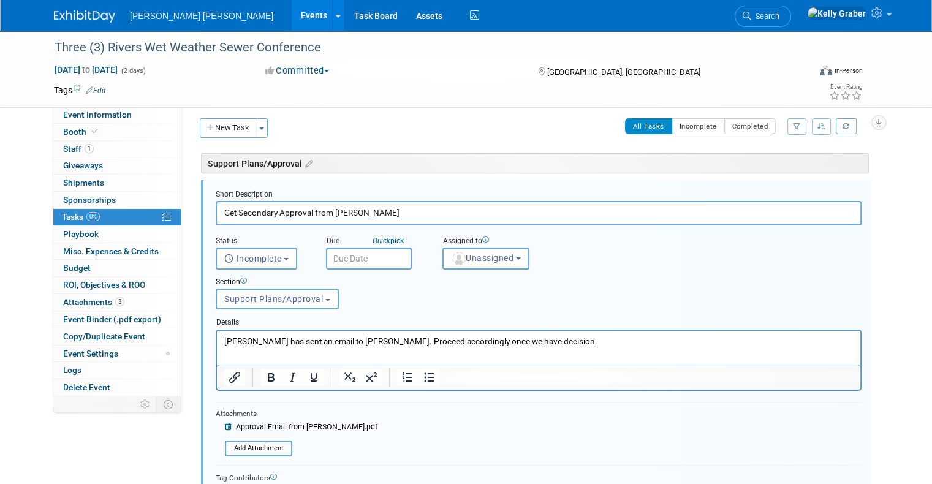
scroll to position [6, 0]
drag, startPoint x: 388, startPoint y: 215, endPoint x: 171, endPoint y: 238, distance: 218.1
click at [181, 238] on div "Internal/External: Internal External How are we supporting: Major" at bounding box center [529, 245] width 697 height 288
type input "Approved Event Request Form"
click at [230, 269] on div "Section Uncategorized Support Plans/Approval Registration Status (Exhibit and/o…" at bounding box center [511, 290] width 609 height 42
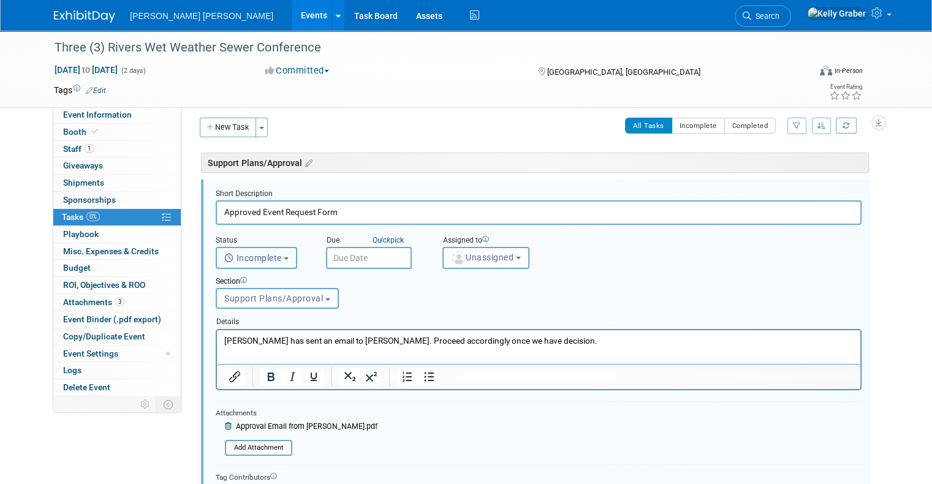
click at [241, 254] on span "Incomplete" at bounding box center [253, 258] width 58 height 10
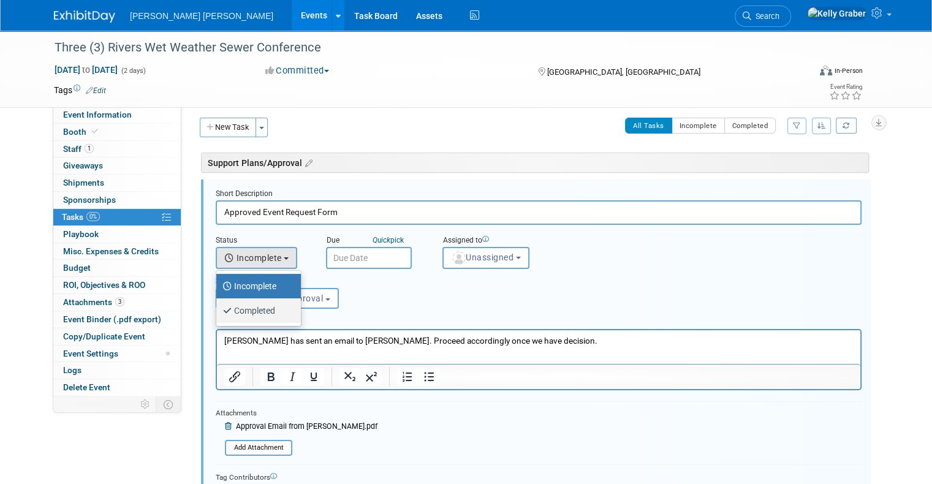
click at [254, 313] on label "Completed" at bounding box center [255, 311] width 66 height 20
click at [218, 313] on input "Completed" at bounding box center [214, 309] width 8 height 8
select select "3"
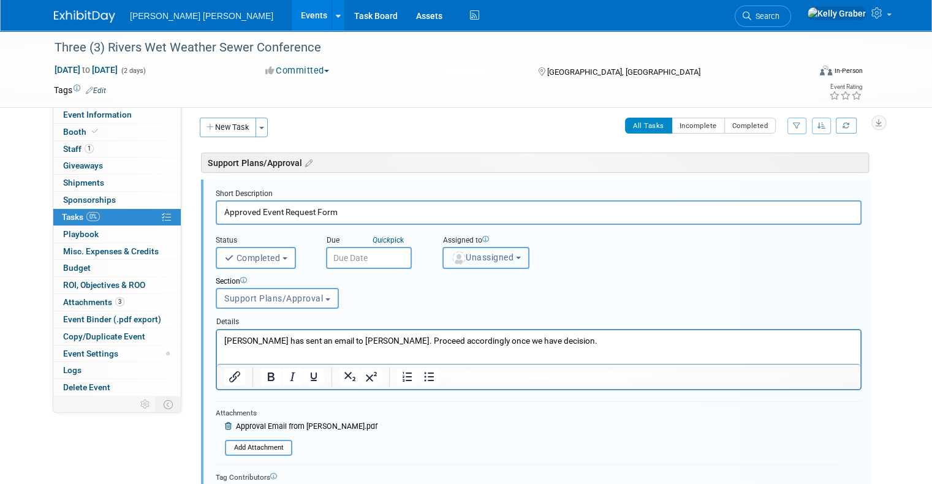
click at [452, 260] on img "button" at bounding box center [458, 257] width 13 height 13
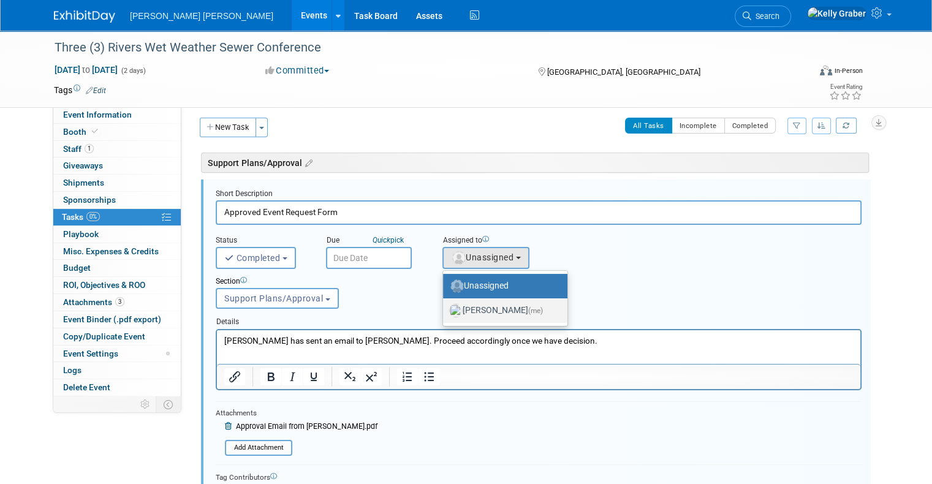
click at [455, 310] on label "Kelly Graber (me)" at bounding box center [502, 311] width 106 height 20
click at [445, 310] on input "Kelly Graber (me)" at bounding box center [441, 309] width 8 height 8
select select "ec37184c-c01f-4f21-939d-fe7fd02e2e7e"
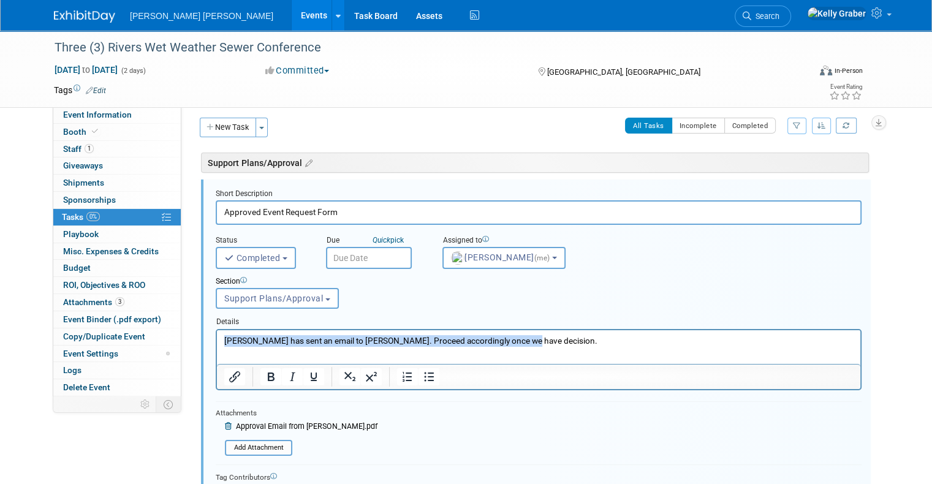
drag, startPoint x: 526, startPoint y: 341, endPoint x: 19, endPoint y: 349, distance: 507.4
click at [217, 346] on html "Lucy has sent an email to Stephen. Proceed accordingly once we have decision." at bounding box center [538, 338] width 643 height 17
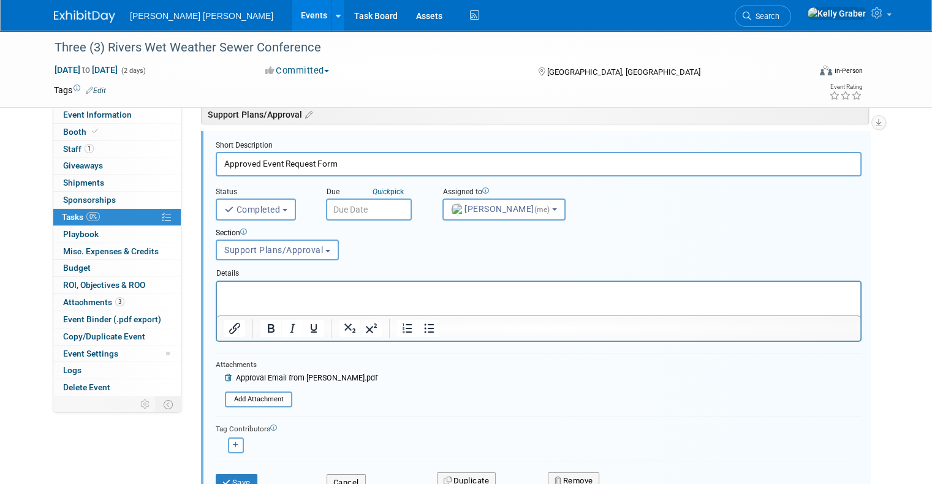
scroll to position [67, 0]
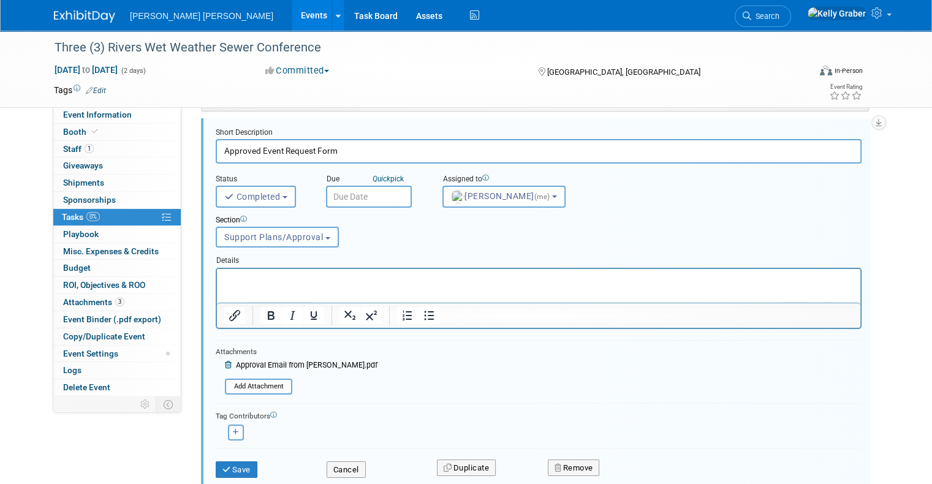
click at [225, 362] on icon at bounding box center [229, 365] width 9 height 7
